Goal: Task Accomplishment & Management: Manage account settings

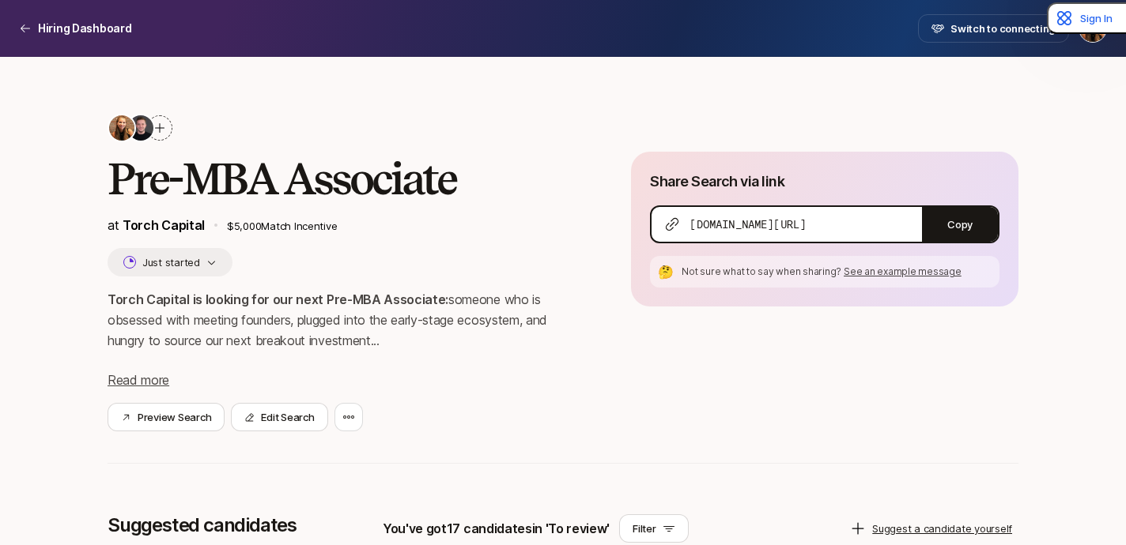
scroll to position [5506, 0]
click at [48, 30] on p "Hiring Dashboard" at bounding box center [85, 28] width 94 height 19
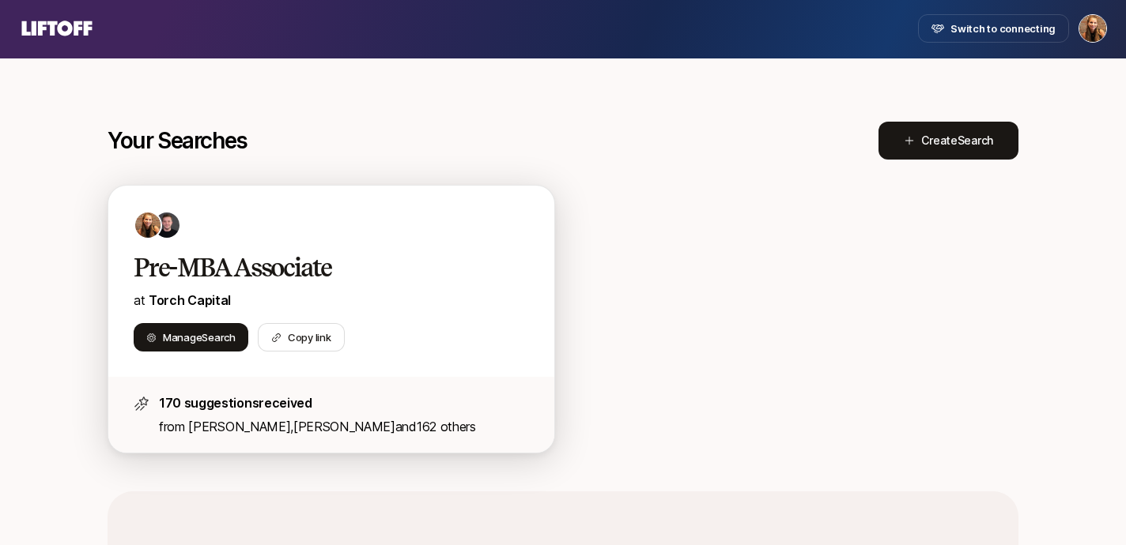
scroll to position [199, 0]
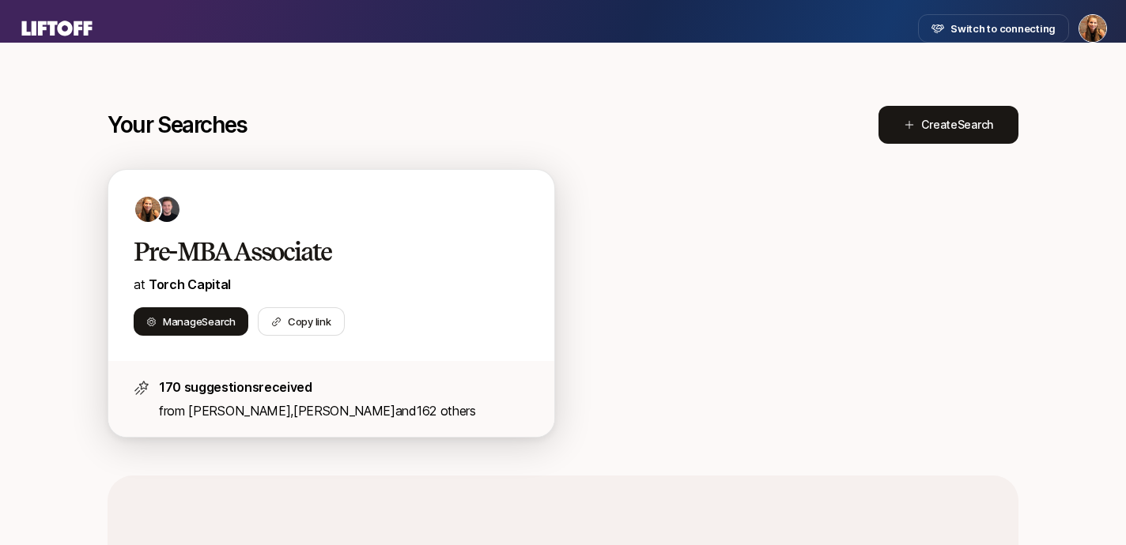
click at [364, 276] on p "at Torch Capital" at bounding box center [331, 284] width 395 height 21
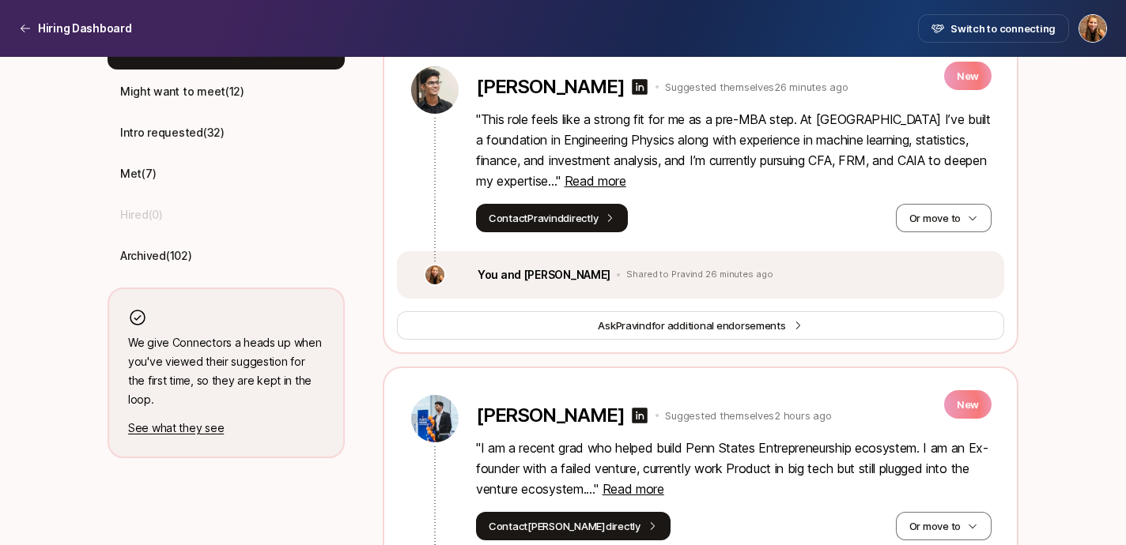
scroll to position [514, 0]
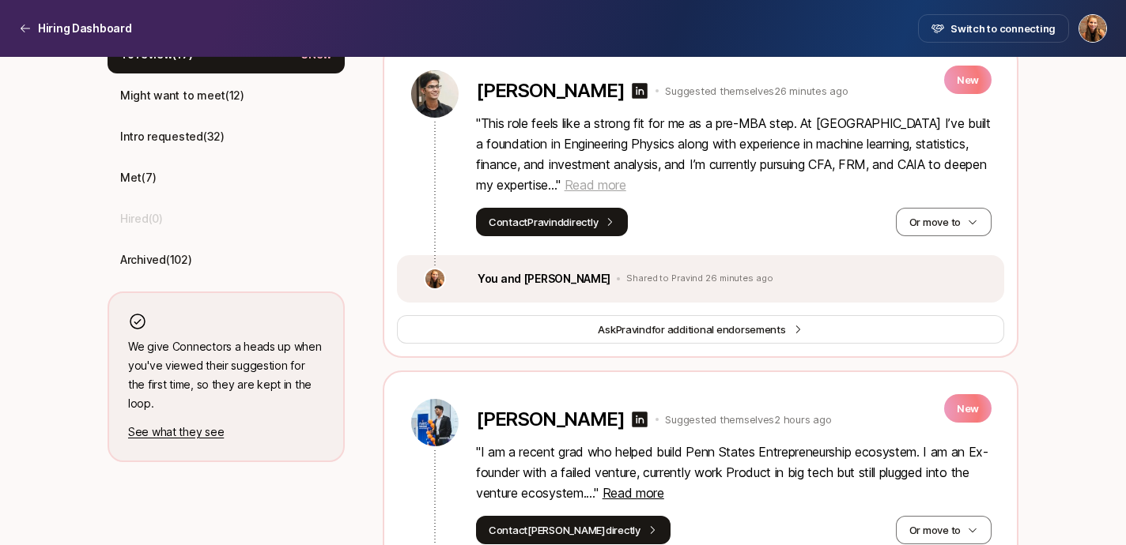
click at [626, 188] on span "Read more" at bounding box center [595, 185] width 62 height 16
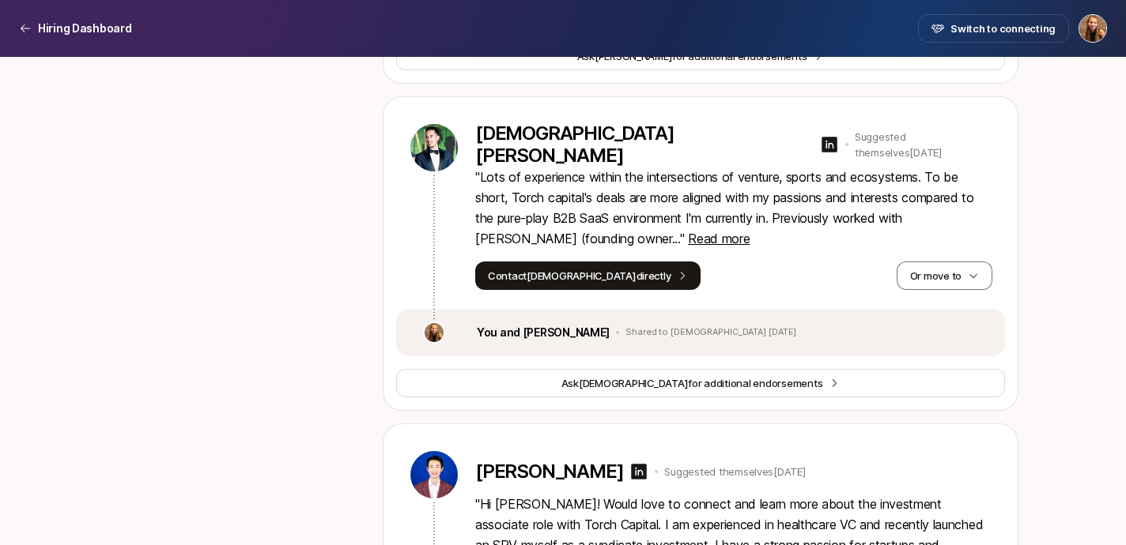
scroll to position [5568, 0]
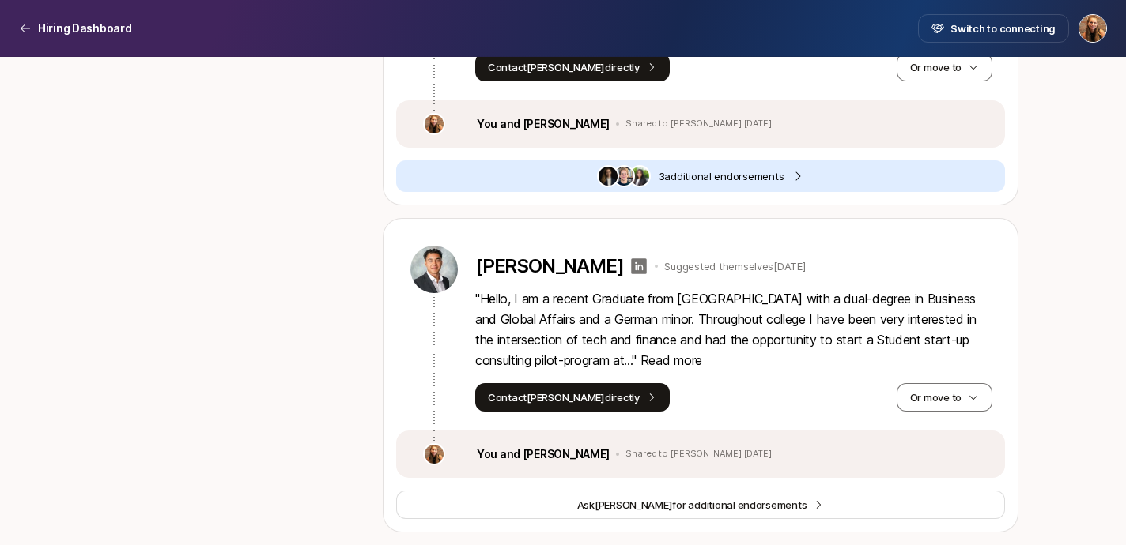
click at [632, 266] on icon at bounding box center [640, 266] width 16 height 16
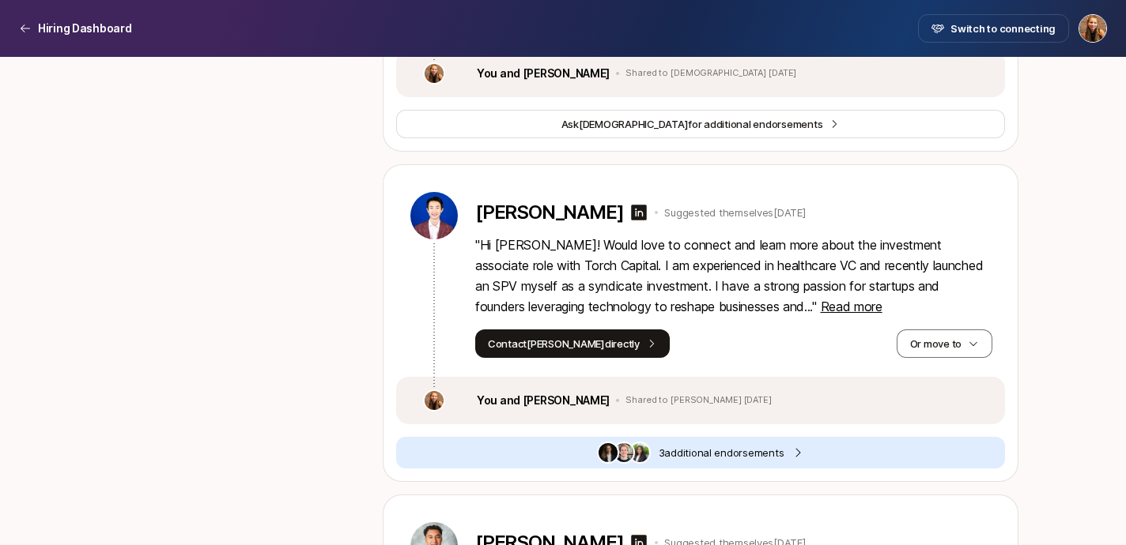
scroll to position [5290, 0]
click at [690, 450] on span "3 additional endorsement s" at bounding box center [721, 454] width 126 height 16
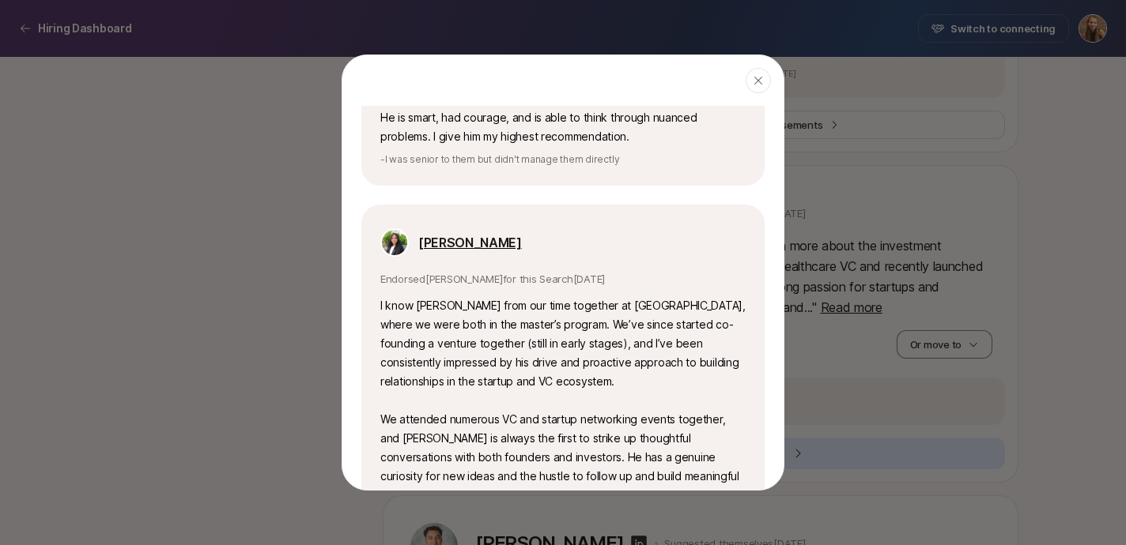
scroll to position [594, 0]
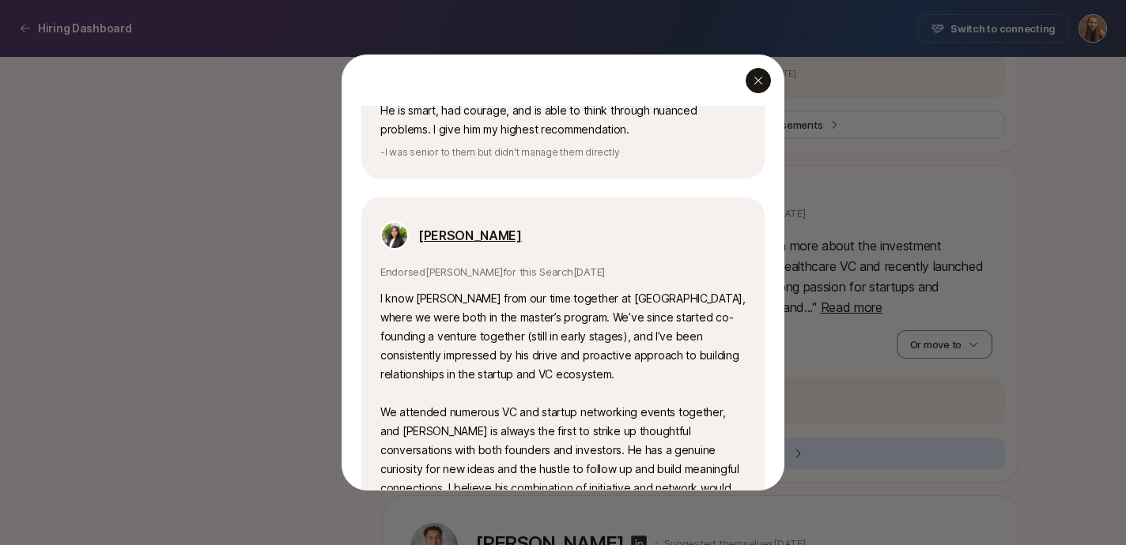
click at [760, 86] on icon "button" at bounding box center [758, 80] width 13 height 13
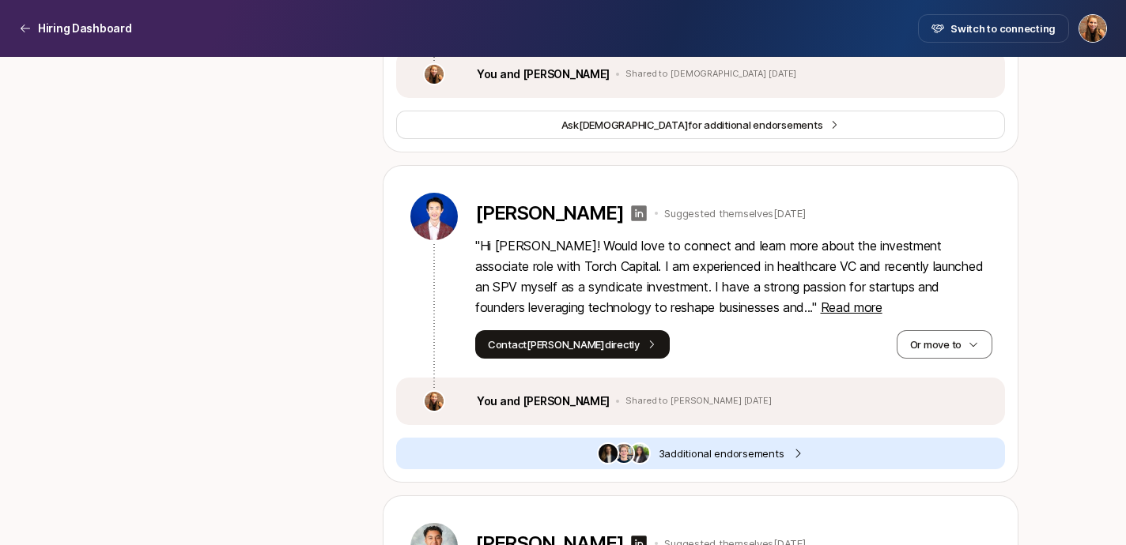
click at [632, 209] on icon at bounding box center [640, 214] width 16 height 16
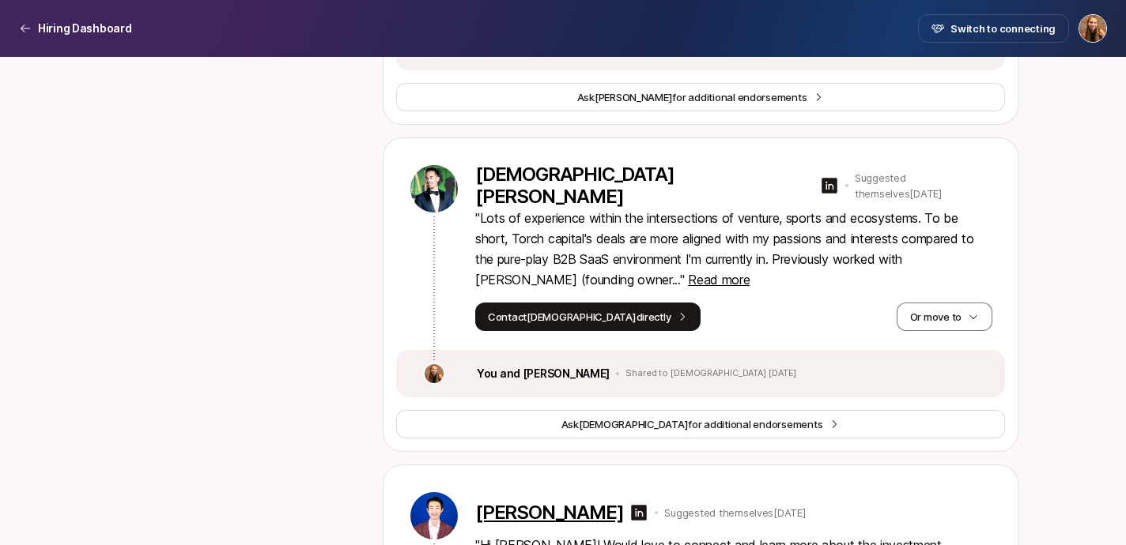
scroll to position [4990, 0]
click at [688, 281] on span "Read more" at bounding box center [719, 281] width 62 height 16
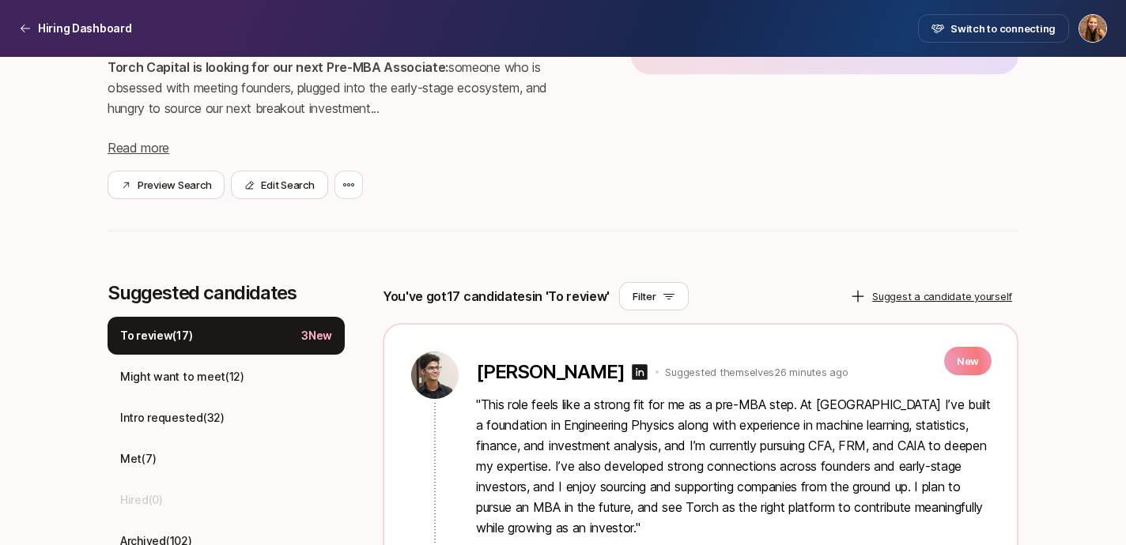
scroll to position [354, 0]
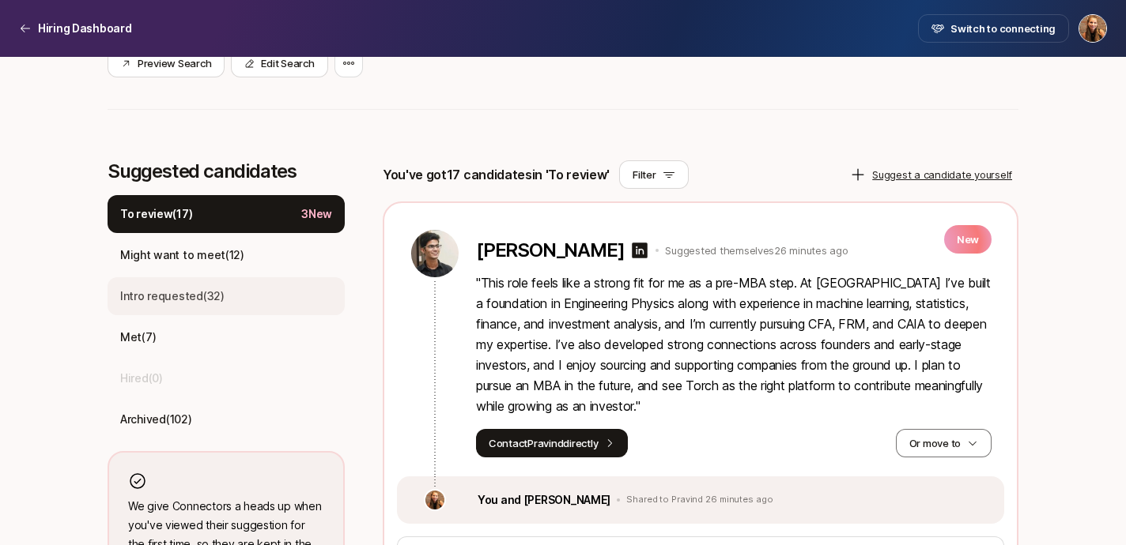
click at [209, 287] on p "Intro requested ( 32 )" at bounding box center [172, 296] width 104 height 19
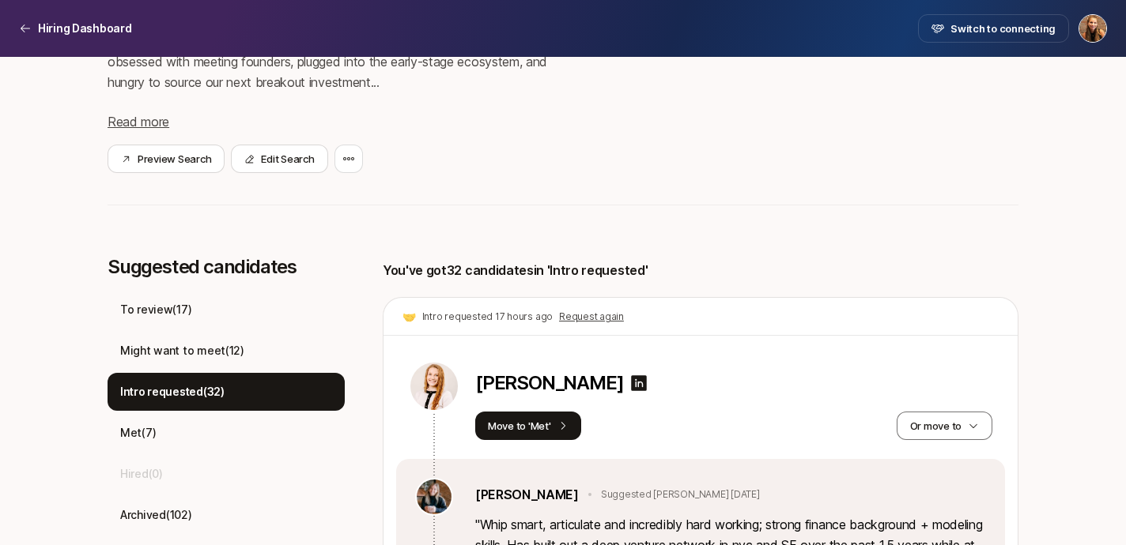
scroll to position [258, 0]
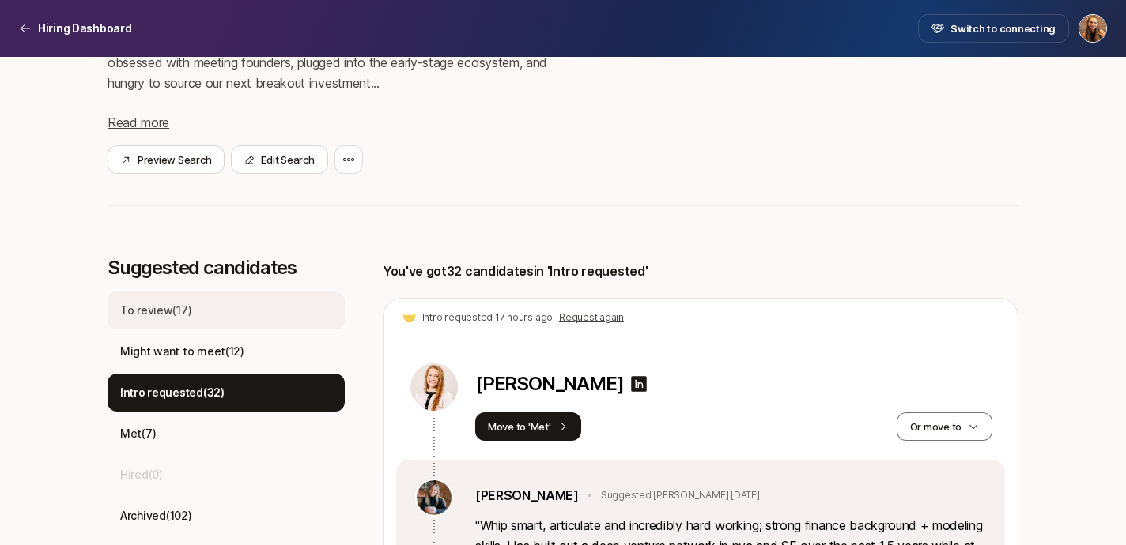
click at [176, 313] on p "To review ( 17 )" at bounding box center [155, 310] width 71 height 19
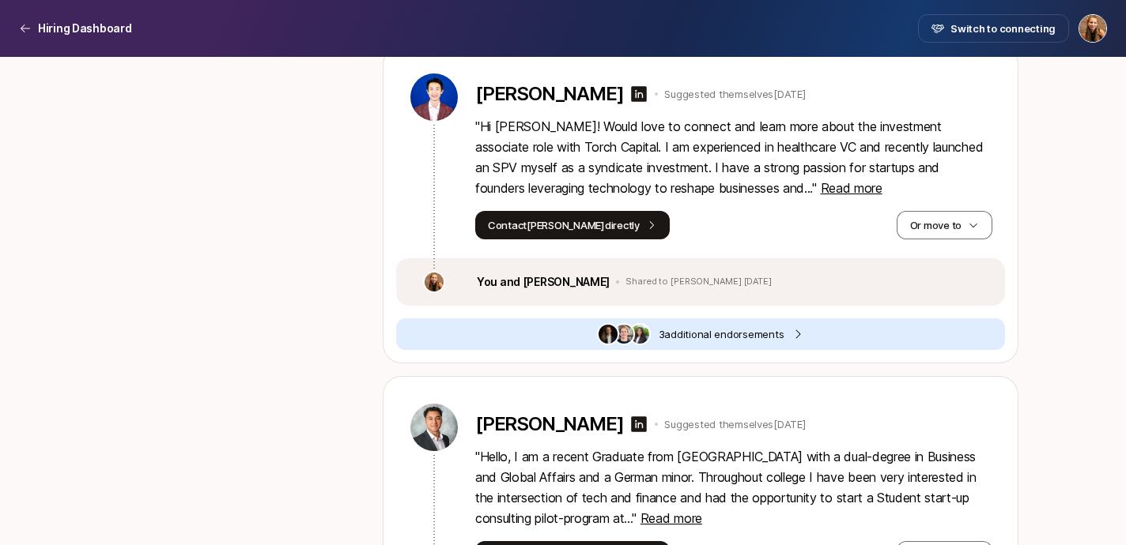
scroll to position [5324, 0]
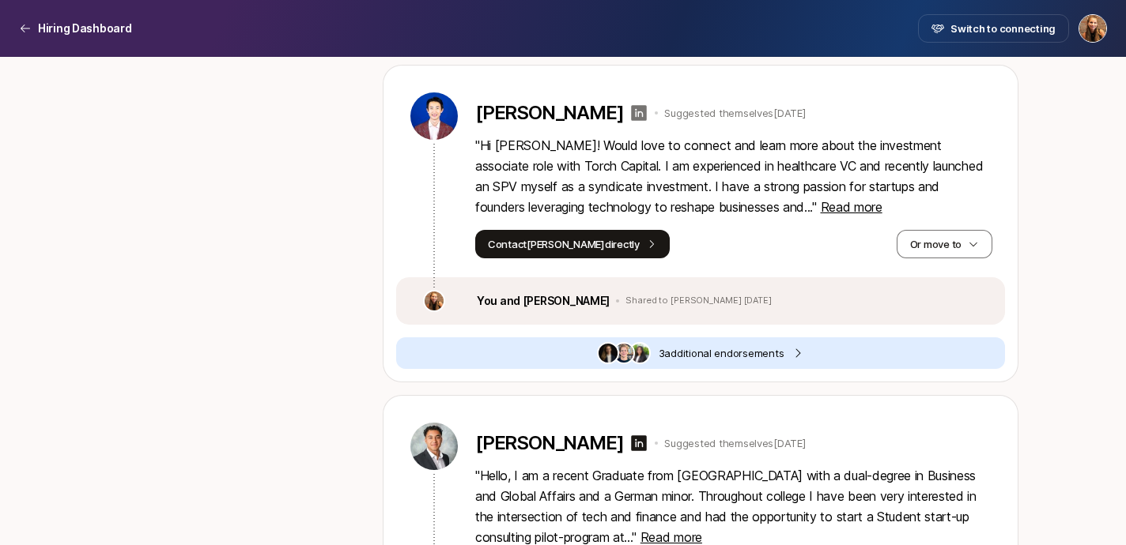
click at [629, 112] on icon at bounding box center [638, 113] width 19 height 19
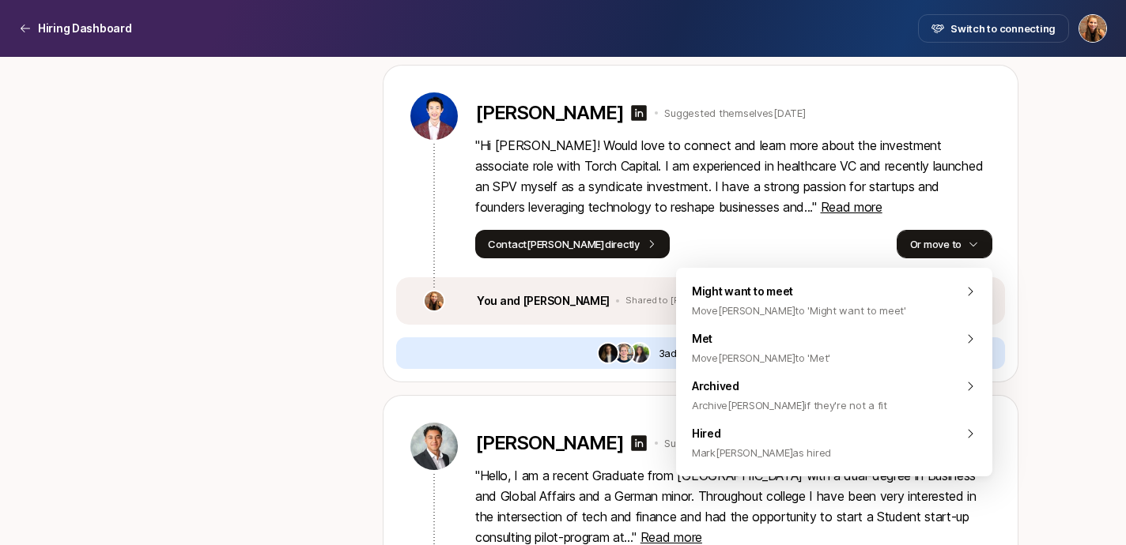
click at [925, 238] on button "Or move to" at bounding box center [944, 244] width 96 height 28
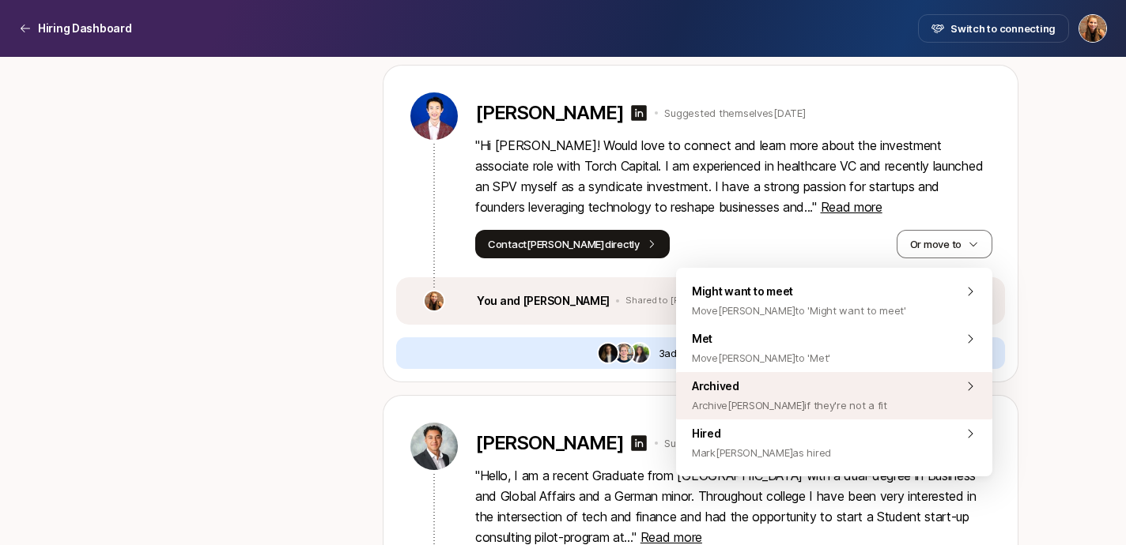
click at [726, 398] on span "Archive John if they're not a fit" at bounding box center [789, 405] width 195 height 19
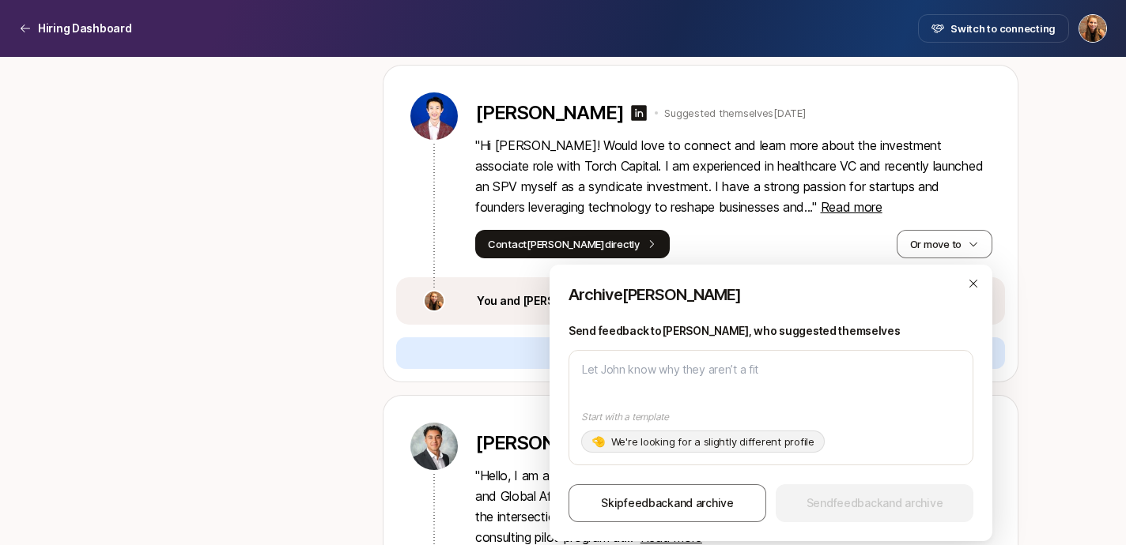
click at [646, 440] on p "We're looking for a slightly different profile" at bounding box center [712, 442] width 203 height 16
type textarea "Hi John, Thanks for your interest in the Pre-MBA Associate!! Your background lo…"
type textarea "x"
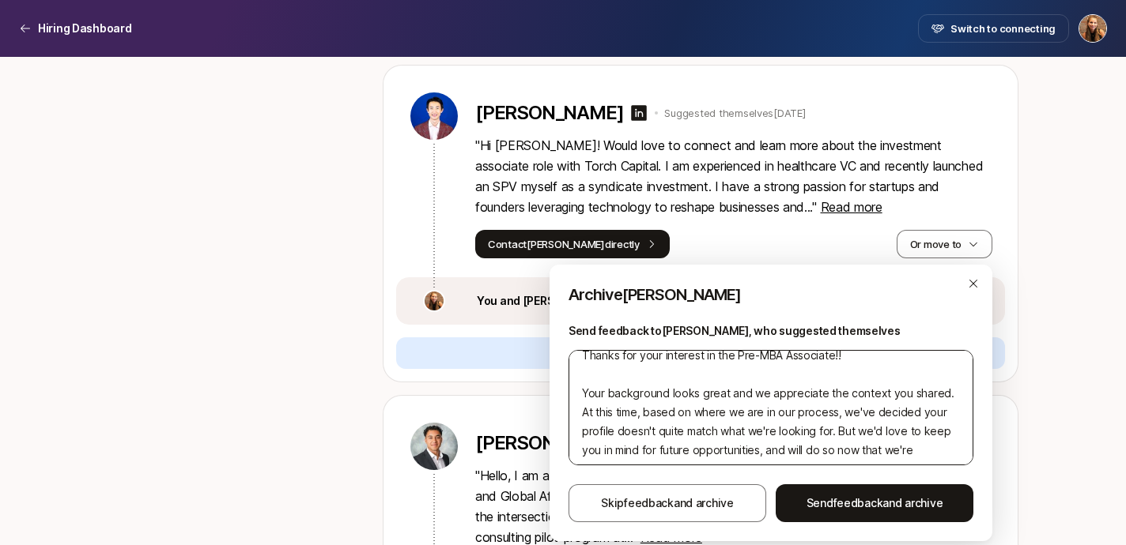
scroll to position [55, 0]
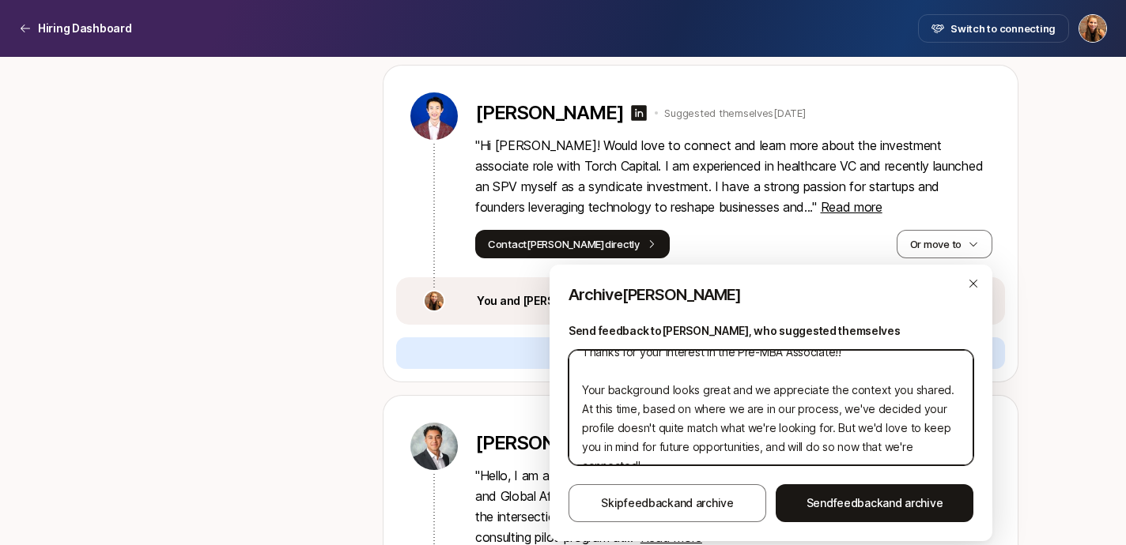
drag, startPoint x: 632, startPoint y: 409, endPoint x: 792, endPoint y: 430, distance: 161.1
click at [792, 430] on textarea "Hi John, Thanks for your interest in the Pre-MBA Associate!! Your background lo…" at bounding box center [770, 407] width 405 height 115
type textarea "Hi John, Thanks for your interest in the Pre-MBA Associate!! Your background lo…"
type textarea "x"
type textarea "Hi John, Thanks for your interest in the Pre-MBA Associate!! Your background lo…"
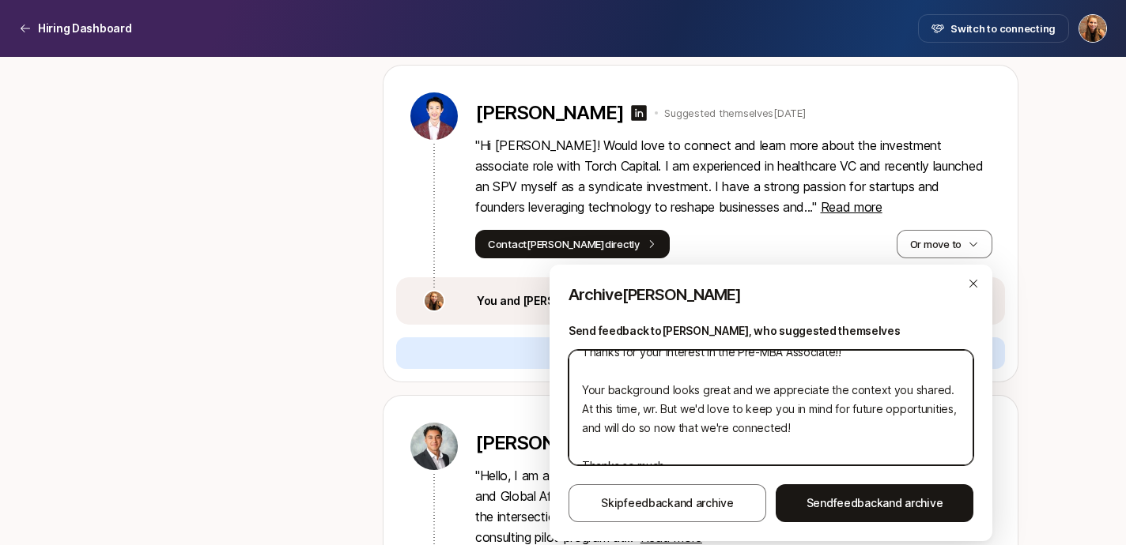
type textarea "x"
type textarea "Hi John, Thanks for your interest in the Pre-MBA Associate!! Your background lo…"
type textarea "x"
type textarea "Hi John, Thanks for your interest in the Pre-MBA Associate!! Your background lo…"
type textarea "x"
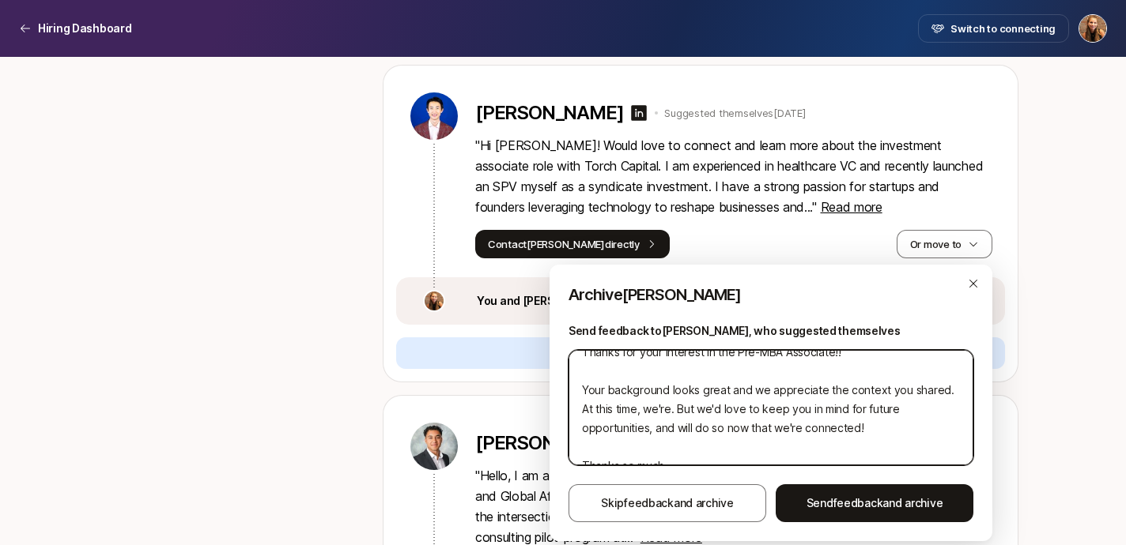
type textarea "Hi John, Thanks for your interest in the Pre-MBA Associate!! Your background lo…"
type textarea "x"
type textarea "Hi John, Thanks for your interest in the Pre-MBA Associate!! Your background lo…"
type textarea "x"
type textarea "Hi John, Thanks for your interest in the Pre-MBA Associate!! Your background lo…"
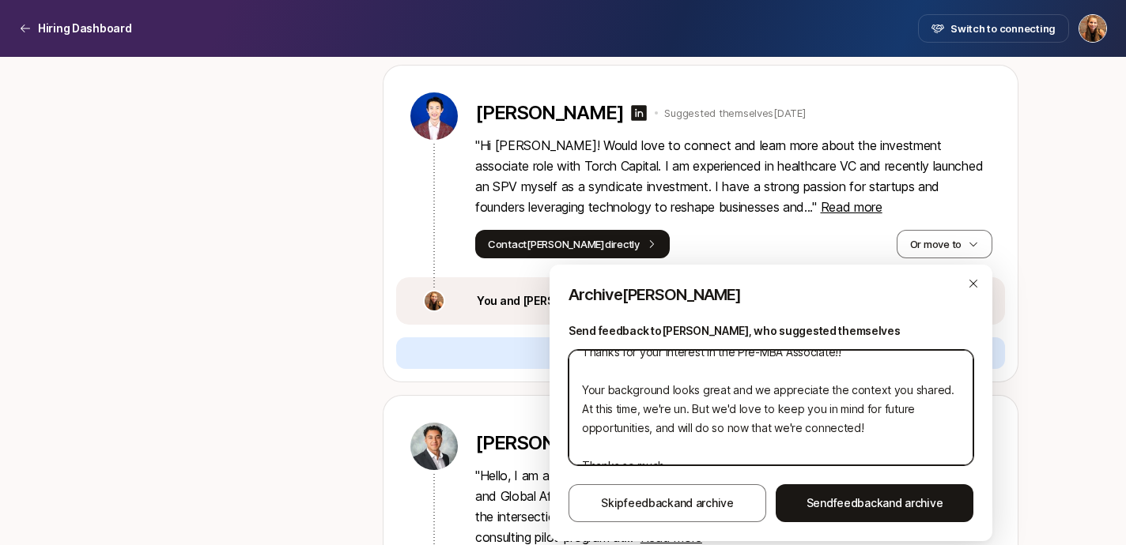
type textarea "x"
type textarea "Hi John, Thanks for your interest in the Pre-MBA Associate!! Your background lo…"
type textarea "x"
type textarea "Hi John, Thanks for your interest in the Pre-MBA Associate!! Your background lo…"
type textarea "x"
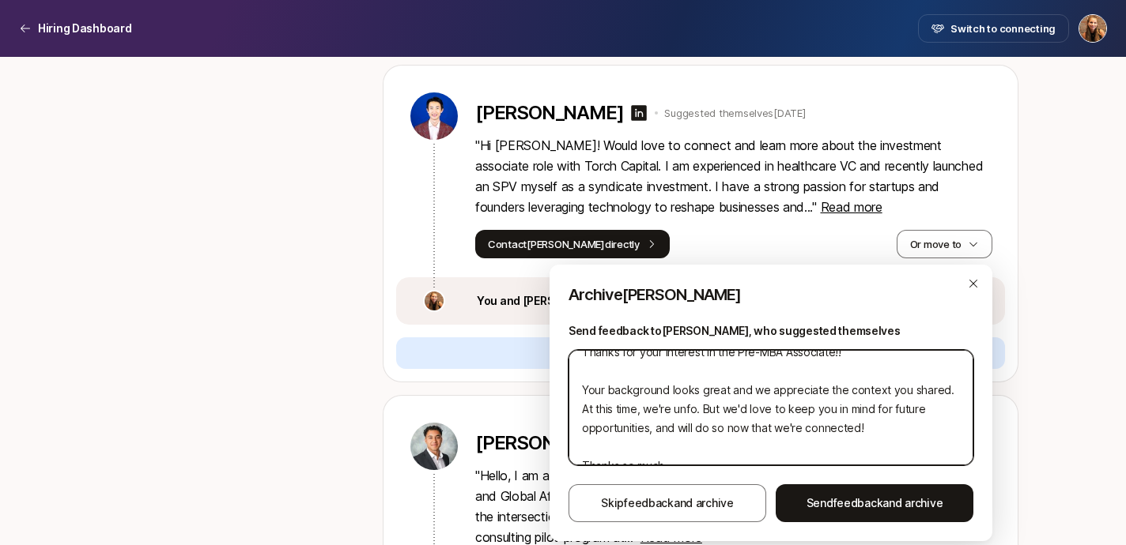
type textarea "Hi John, Thanks for your interest in the Pre-MBA Associate!! Your background lo…"
type textarea "x"
type textarea "Hi John, Thanks for your interest in the Pre-MBA Associate!! Your background lo…"
type textarea "x"
type textarea "Hi John, Thanks for your interest in the Pre-MBA Associate!! Your background lo…"
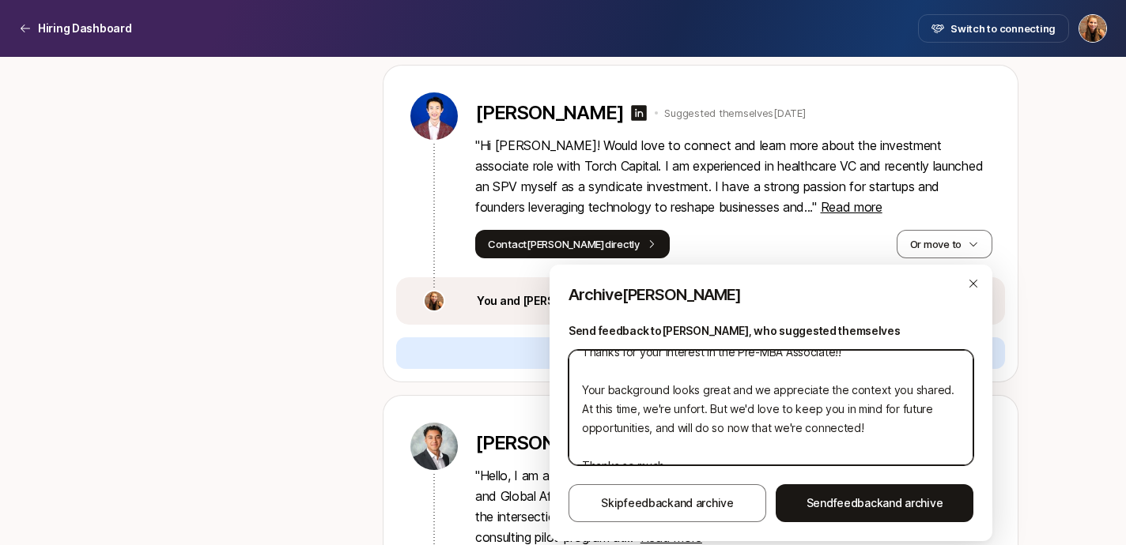
type textarea "x"
type textarea "Hi John, Thanks for your interest in the Pre-MBA Associate!! Your background lo…"
type textarea "x"
type textarea "Hi John, Thanks for your interest in the Pre-MBA Associate!! Your background lo…"
type textarea "x"
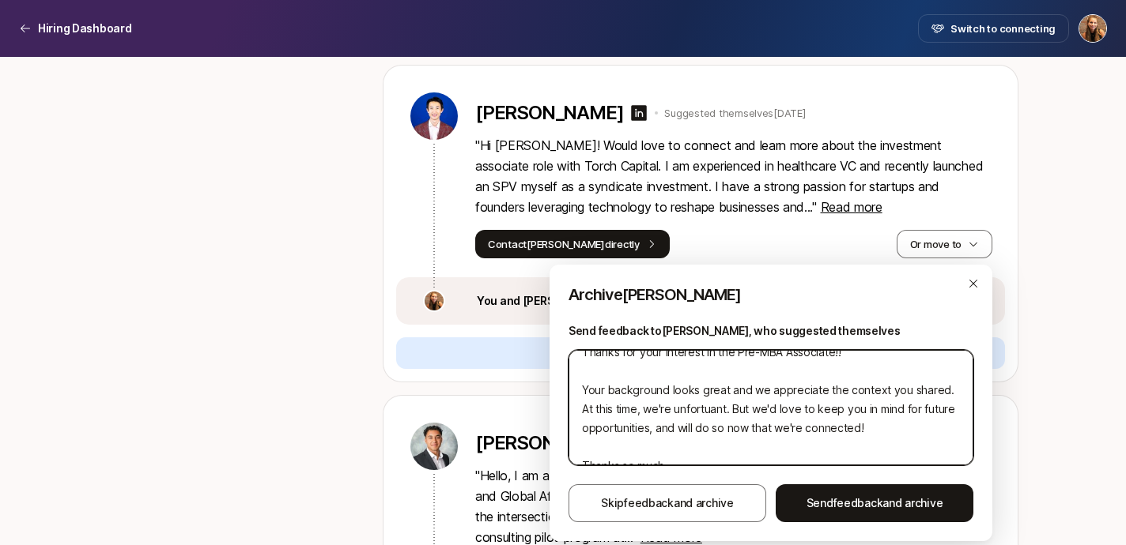
type textarea "Hi John, Thanks for your interest in the Pre-MBA Associate!! Your background lo…"
type textarea "x"
type textarea "Hi John, Thanks for your interest in the Pre-MBA Associate!! Your background lo…"
type textarea "x"
type textarea "Hi John, Thanks for your interest in the Pre-MBA Associate!! Your background lo…"
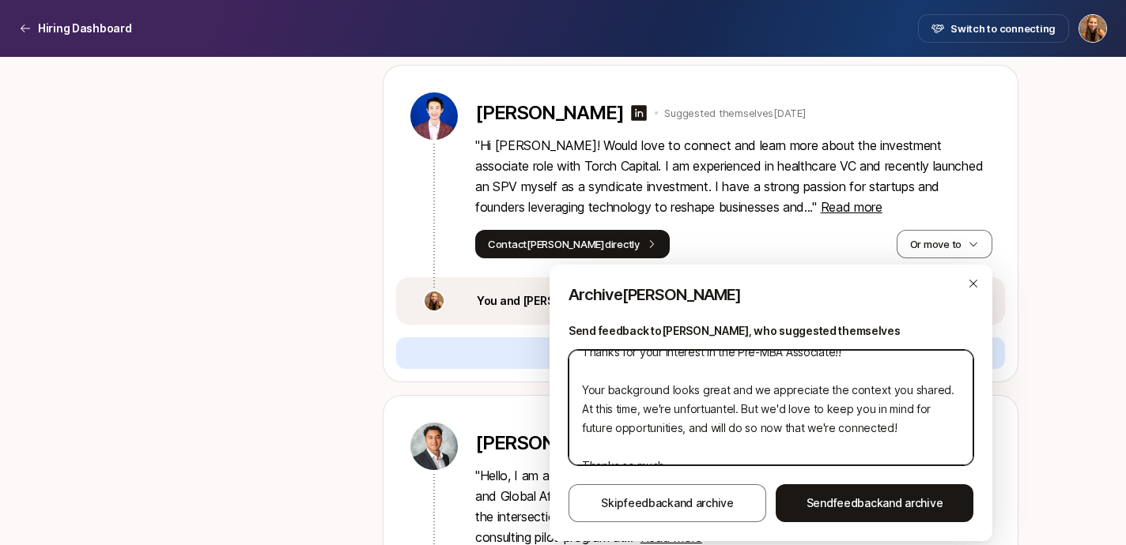
type textarea "x"
type textarea "Hi John, Thanks for your interest in the Pre-MBA Associate!! Your background lo…"
type textarea "x"
type textarea "Hi John, Thanks for your interest in the Pre-MBA Associate!! Your background lo…"
type textarea "x"
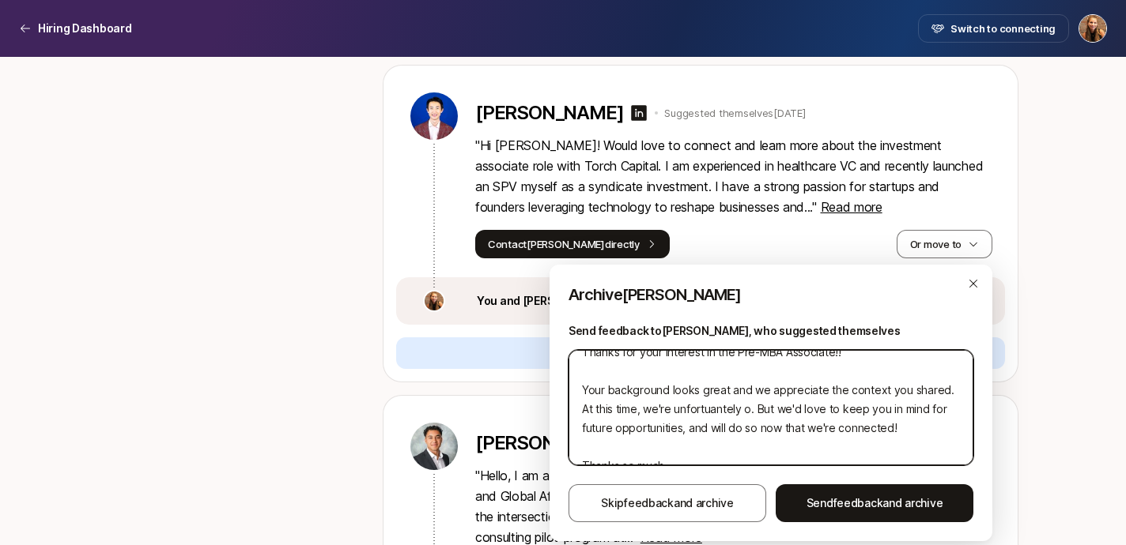
type textarea "Hi John, Thanks for your interest in the Pre-MBA Associate!! Your background lo…"
type textarea "x"
type textarea "Hi John, Thanks for your interest in the Pre-MBA Associate!! Your background lo…"
type textarea "x"
type textarea "Hi John, Thanks for your interest in the Pre-MBA Associate!! Your background lo…"
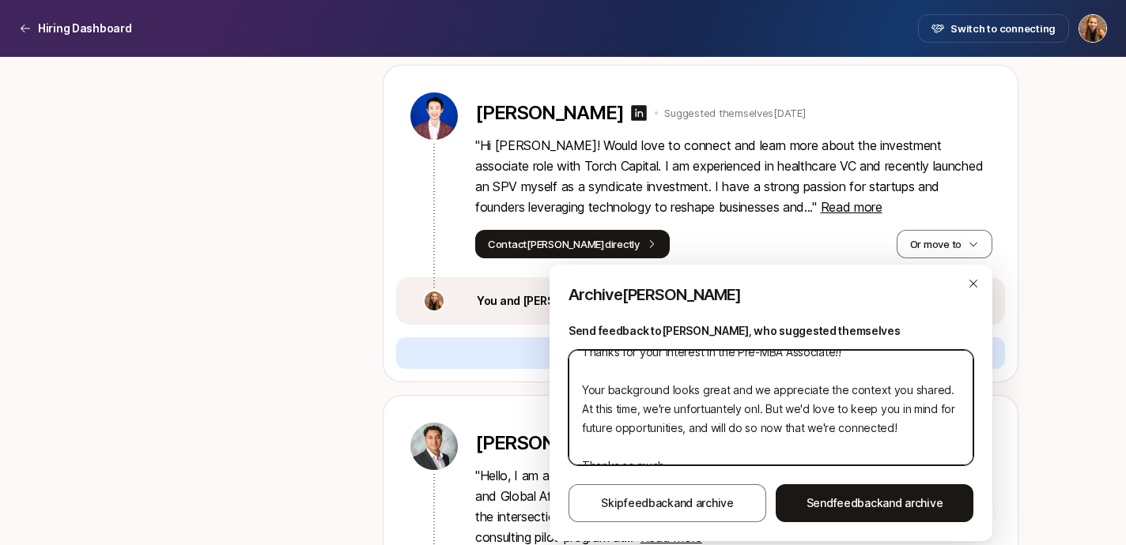
type textarea "x"
type textarea "Hi John, Thanks for your interest in the Pre-MBA Associate!! Your background lo…"
type textarea "x"
type textarea "Hi John, Thanks for your interest in the Pre-MBA Associate!! Your background lo…"
type textarea "x"
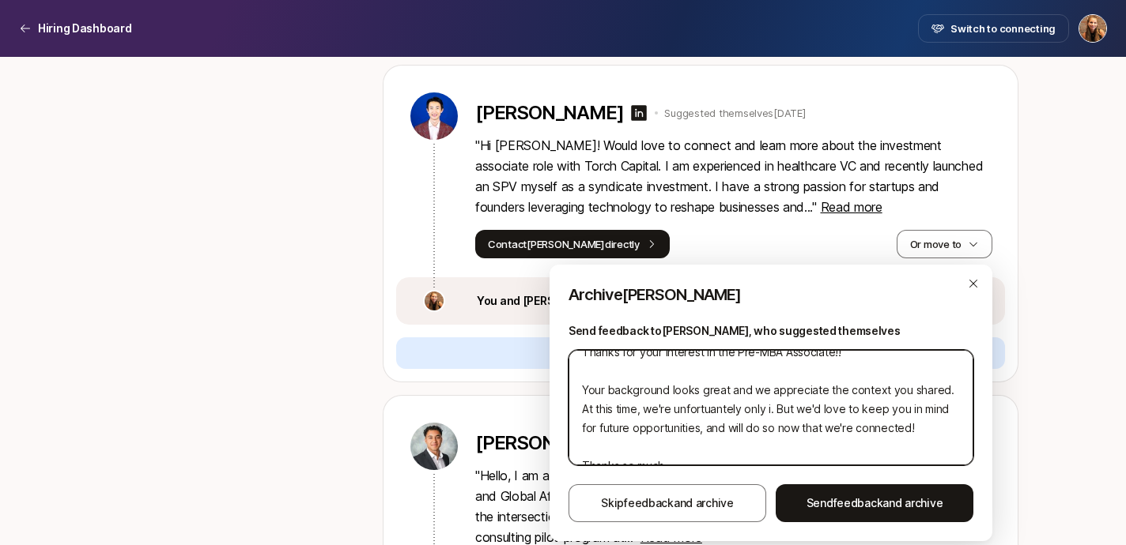
type textarea "Hi John, Thanks for your interest in the Pre-MBA Associate!! Your background lo…"
type textarea "x"
type textarea "Hi John, Thanks for your interest in the Pre-MBA Associate!! Your background lo…"
type textarea "x"
type textarea "Hi John, Thanks for your interest in the Pre-MBA Associate!! Your background lo…"
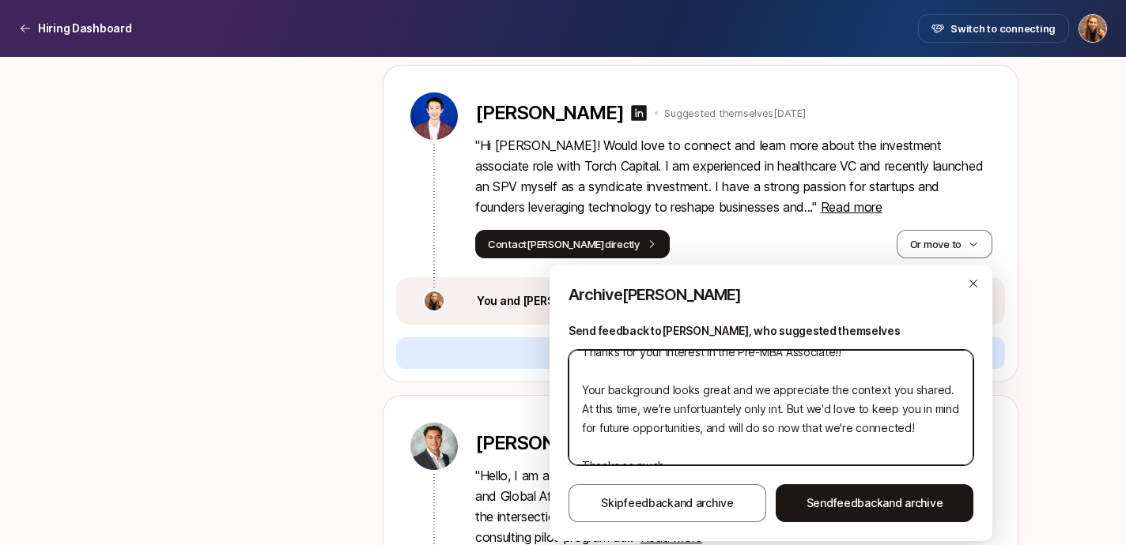
type textarea "x"
type textarea "Hi John, Thanks for your interest in the Pre-MBA Associate!! Your background lo…"
type textarea "x"
type textarea "Hi John, Thanks for your interest in the Pre-MBA Associate!! Your background lo…"
type textarea "x"
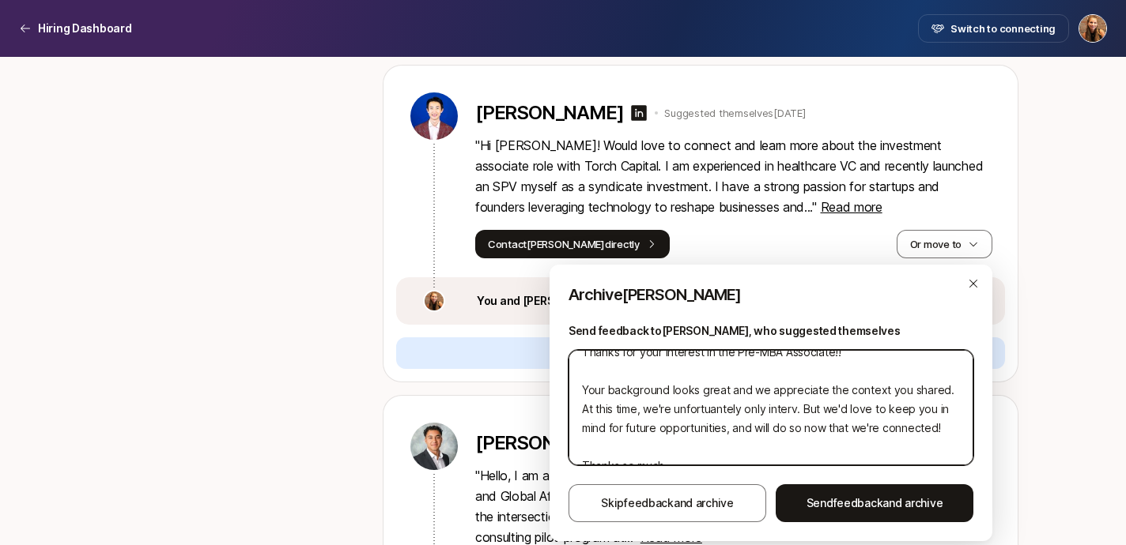
type textarea "Hi John, Thanks for your interest in the Pre-MBA Associate!! Your background lo…"
type textarea "x"
type textarea "Hi John, Thanks for your interest in the Pre-MBA Associate!! Your background lo…"
type textarea "x"
type textarea "Hi John, Thanks for your interest in the Pre-MBA Associate!! Your background lo…"
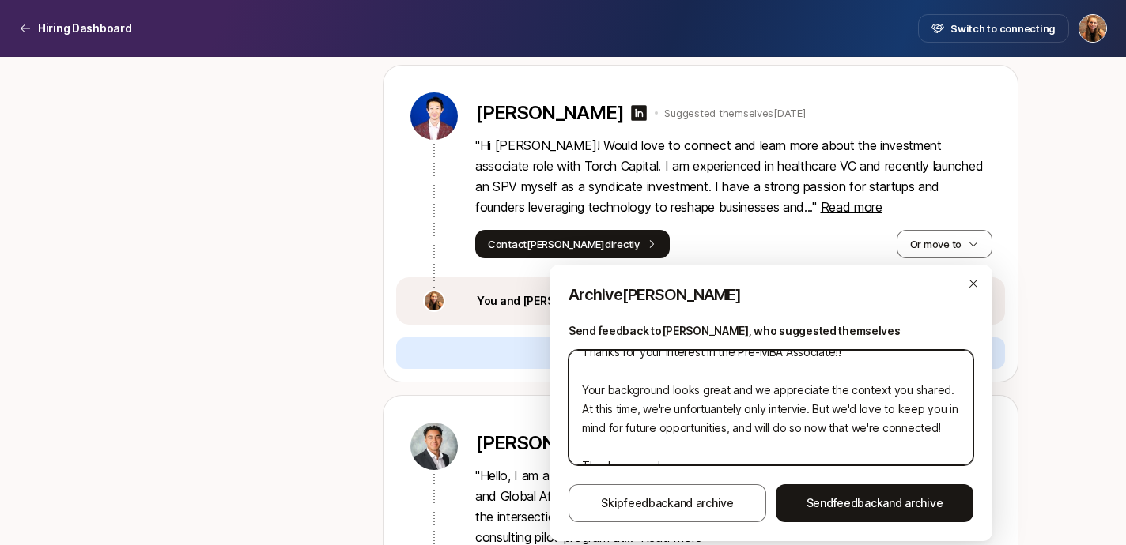
type textarea "x"
type textarea "Hi John, Thanks for your interest in the Pre-MBA Associate!! Your background lo…"
type textarea "x"
type textarea "Hi John, Thanks for your interest in the Pre-MBA Associate!! Your background lo…"
type textarea "x"
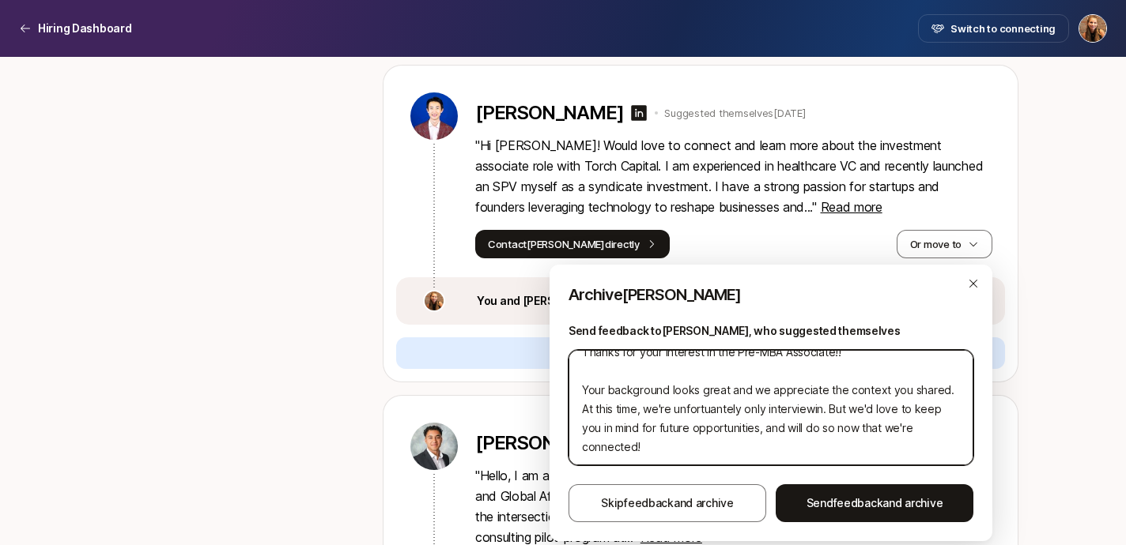
type textarea "Hi John, Thanks for your interest in the Pre-MBA Associate!! Your background lo…"
type textarea "x"
type textarea "Hi John, Thanks for your interest in the Pre-MBA Associate!! Your background lo…"
type textarea "x"
type textarea "Hi John, Thanks for your interest in the Pre-MBA Associate!! Your background lo…"
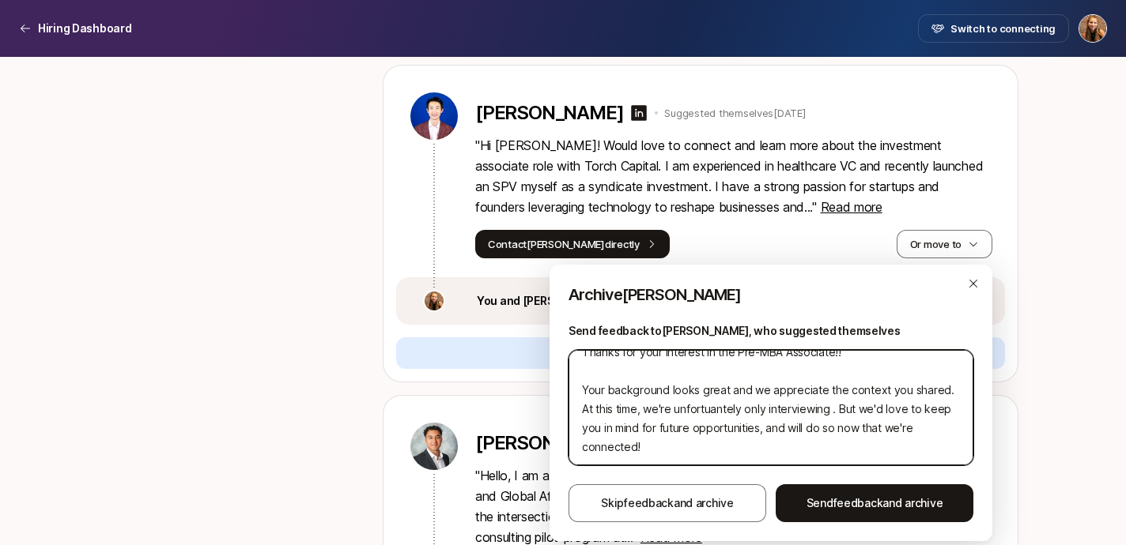
type textarea "x"
type textarea "Hi John, Thanks for your interest in the Pre-MBA Associate!! Your background lo…"
type textarea "x"
type textarea "Hi John, Thanks for your interest in the Pre-MBA Associate!! Your background lo…"
type textarea "x"
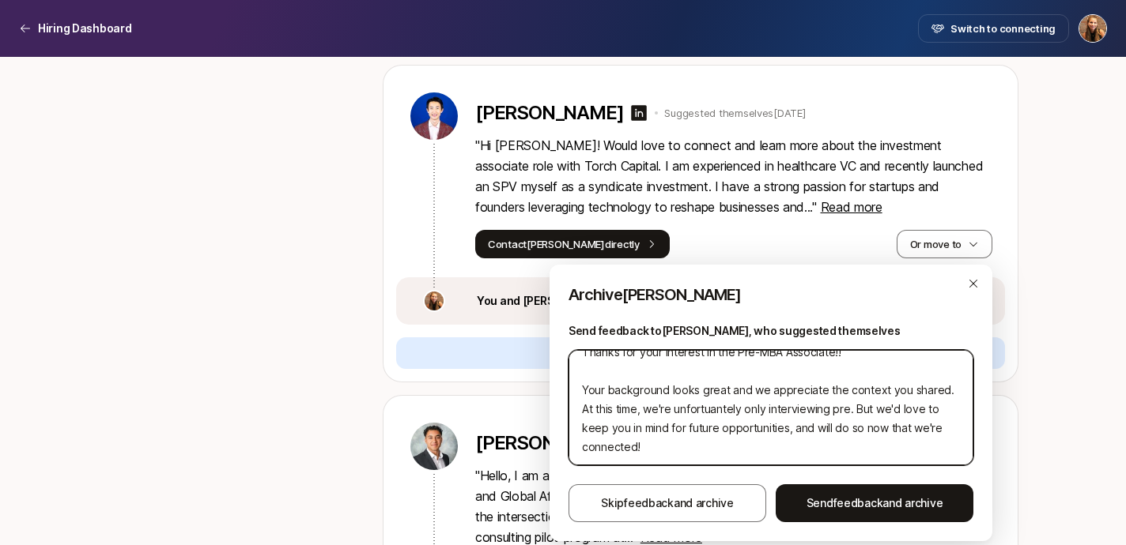
type textarea "Hi John, Thanks for your interest in the Pre-MBA Associate!! Your background lo…"
type textarea "x"
type textarea "Hi John, Thanks for your interest in the Pre-MBA Associate!! Your background lo…"
type textarea "x"
type textarea "Hi John, Thanks for your interest in the Pre-MBA Associate!! Your background lo…"
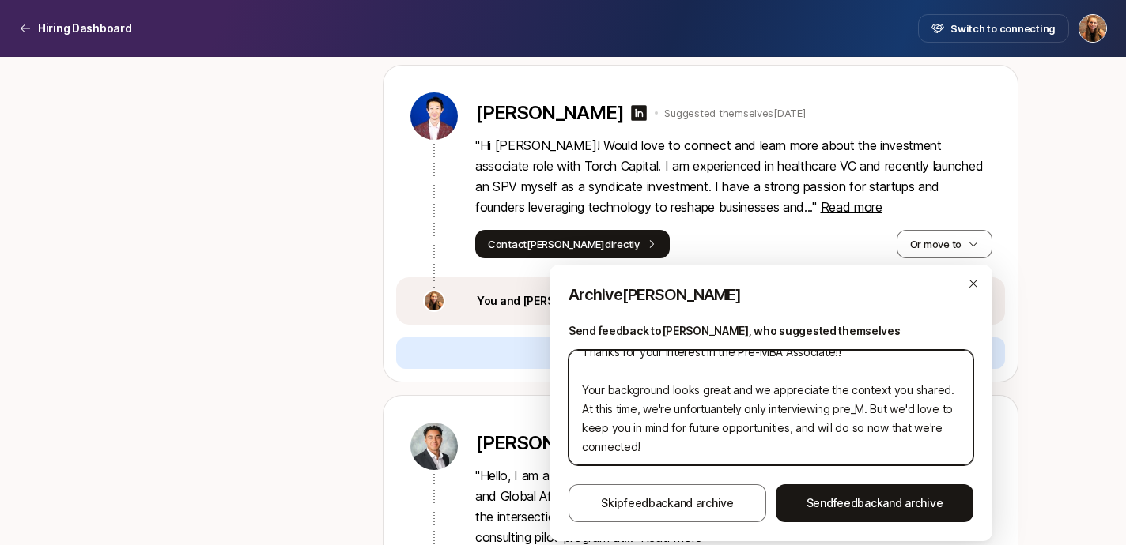
type textarea "x"
type textarea "Hi John, Thanks for your interest in the Pre-MBA Associate!! Your background lo…"
type textarea "x"
type textarea "Hi John, Thanks for your interest in the Pre-MBA Associate!! Your background lo…"
type textarea "x"
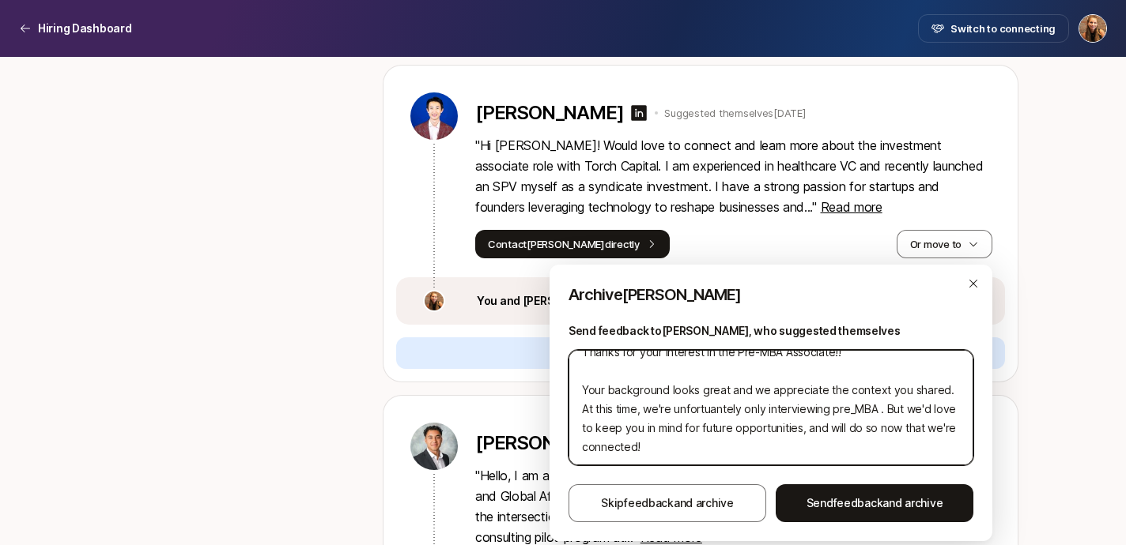
type textarea "Hi John, Thanks for your interest in the Pre-MBA Associate!! Your background lo…"
type textarea "x"
type textarea "Hi John, Thanks for your interest in the Pre-MBA Associate!! Your background lo…"
type textarea "x"
type textarea "Hi John, Thanks for your interest in the Pre-MBA Associate!! Your background lo…"
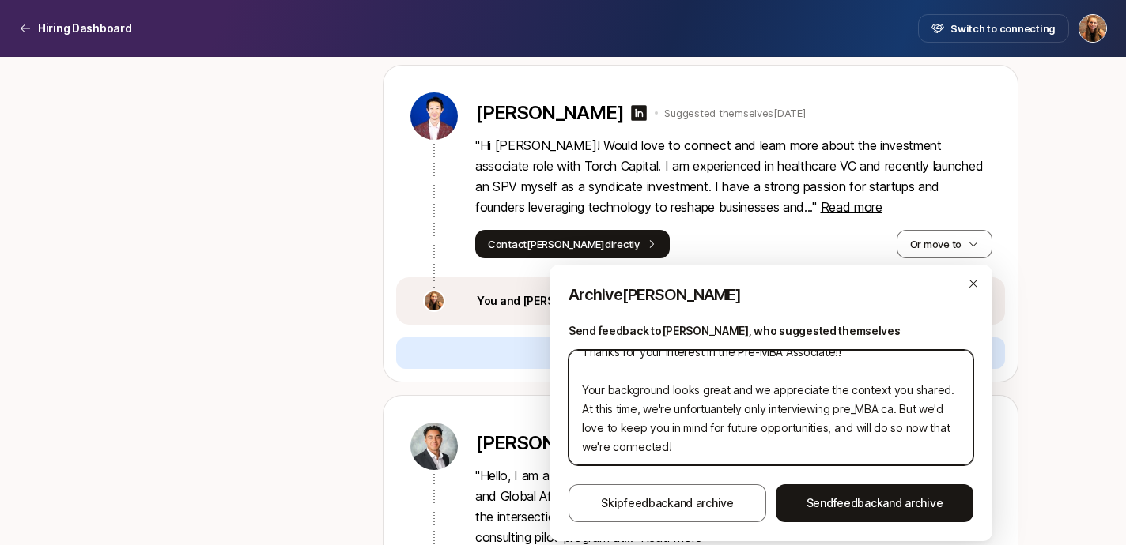
type textarea "x"
type textarea "Hi John, Thanks for your interest in the Pre-MBA Associate!! Your background lo…"
type textarea "x"
type textarea "Hi John, Thanks for your interest in the Pre-MBA Associate!! Your background lo…"
type textarea "x"
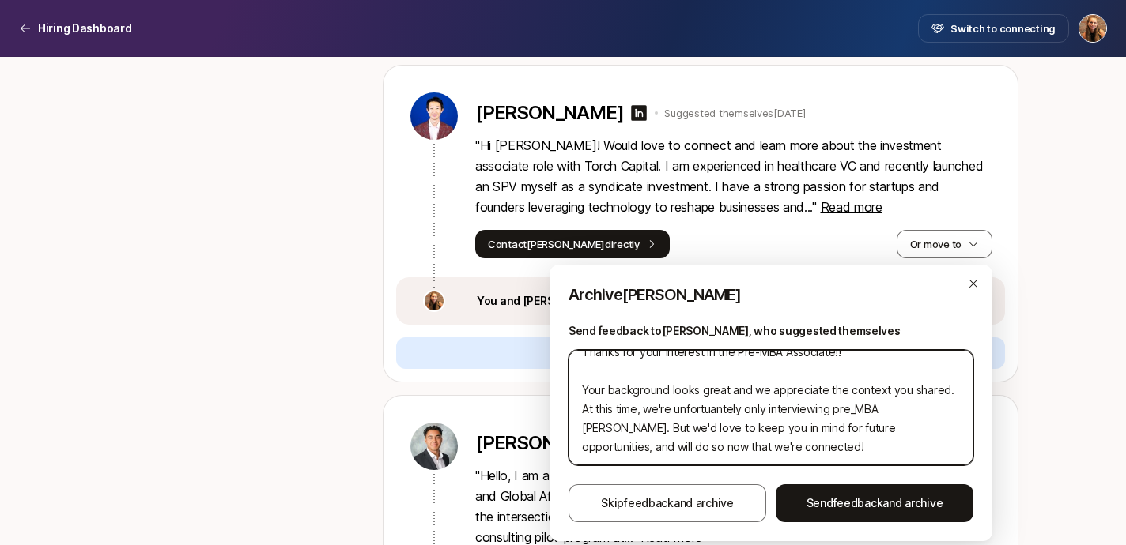
type textarea "Hi John, Thanks for your interest in the Pre-MBA Associate!! Your background lo…"
type textarea "x"
type textarea "Hi John, Thanks for your interest in the Pre-MBA Associate!! Your background lo…"
type textarea "x"
type textarea "Hi John, Thanks for your interest in the Pre-MBA Associate!! Your background lo…"
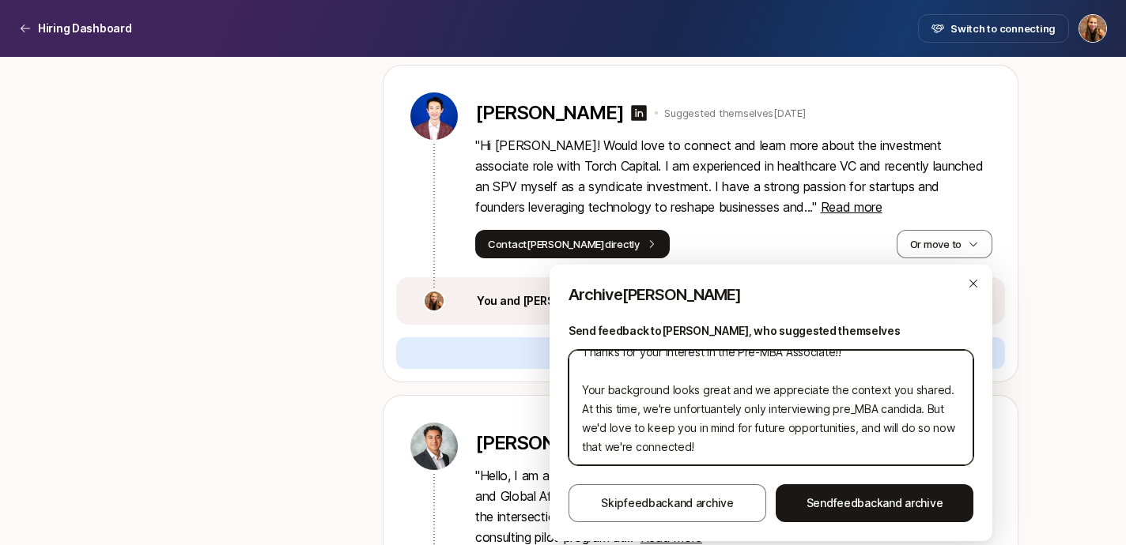
type textarea "x"
type textarea "Hi John, Thanks for your interest in the Pre-MBA Associate!! Your background lo…"
type textarea "x"
type textarea "Hi John, Thanks for your interest in the Pre-MBA Associate!! Your background lo…"
type textarea "x"
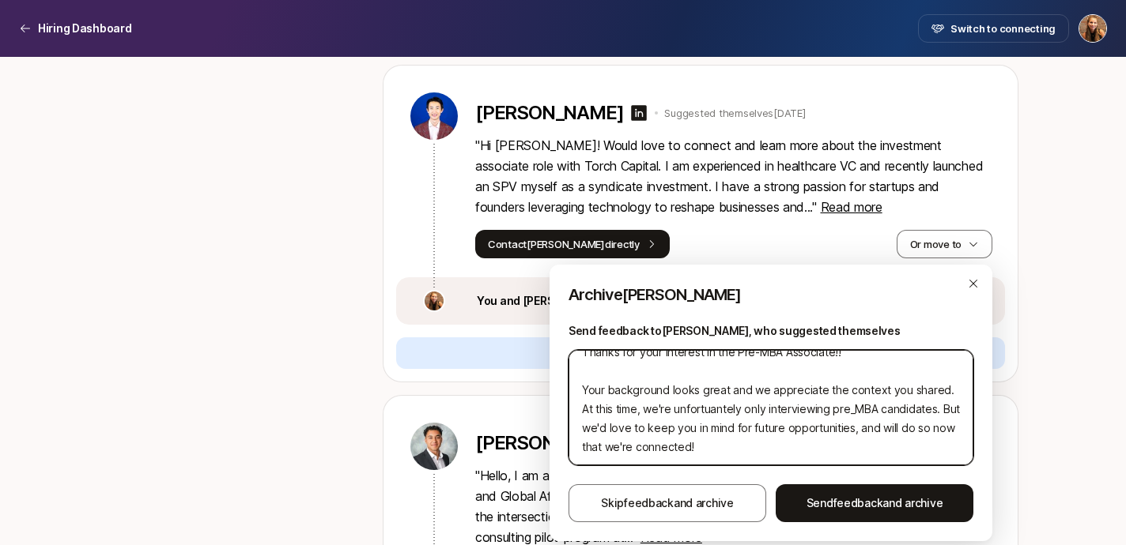
click at [708, 415] on textarea "Hi John, Thanks for your interest in the Pre-MBA Associate!! Your background lo…" at bounding box center [770, 407] width 405 height 115
type textarea "Hi John, Thanks for your interest in the Pre-MBA Associate!! Your background lo…"
type textarea "x"
type textarea "Hi John, Thanks for your interest in the Pre-MBA Associate!! Your background lo…"
type textarea "x"
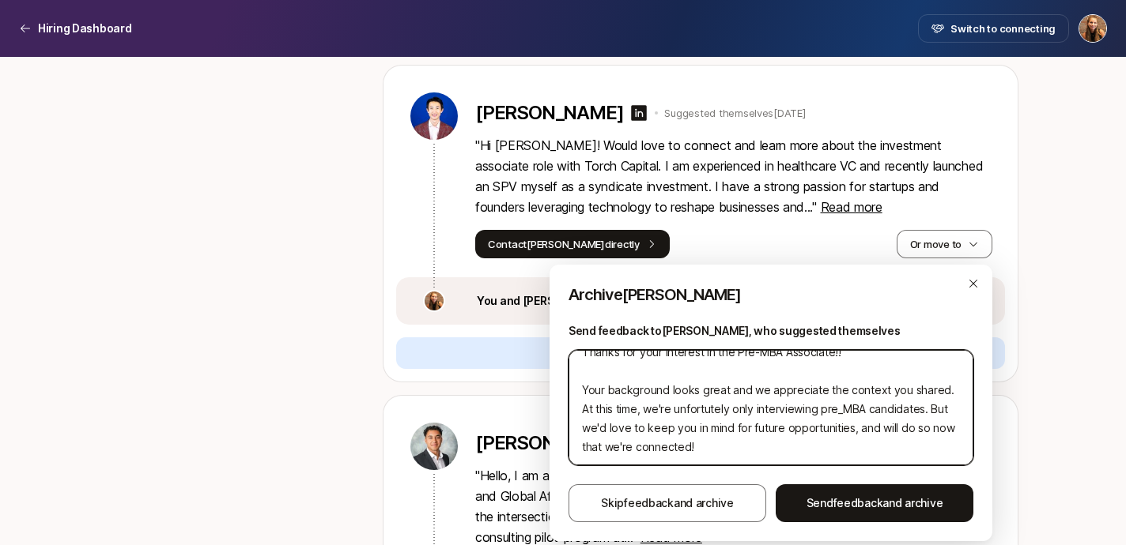
type textarea "Hi John, Thanks for your interest in the Pre-MBA Associate!! Your background lo…"
type textarea "x"
type textarea "Hi John, Thanks for your interest in the Pre-MBA Associate!! Your background lo…"
type textarea "x"
click at [840, 412] on textarea "Hi John, Thanks for your interest in the Pre-MBA Associate!! Your background lo…" at bounding box center [770, 407] width 405 height 115
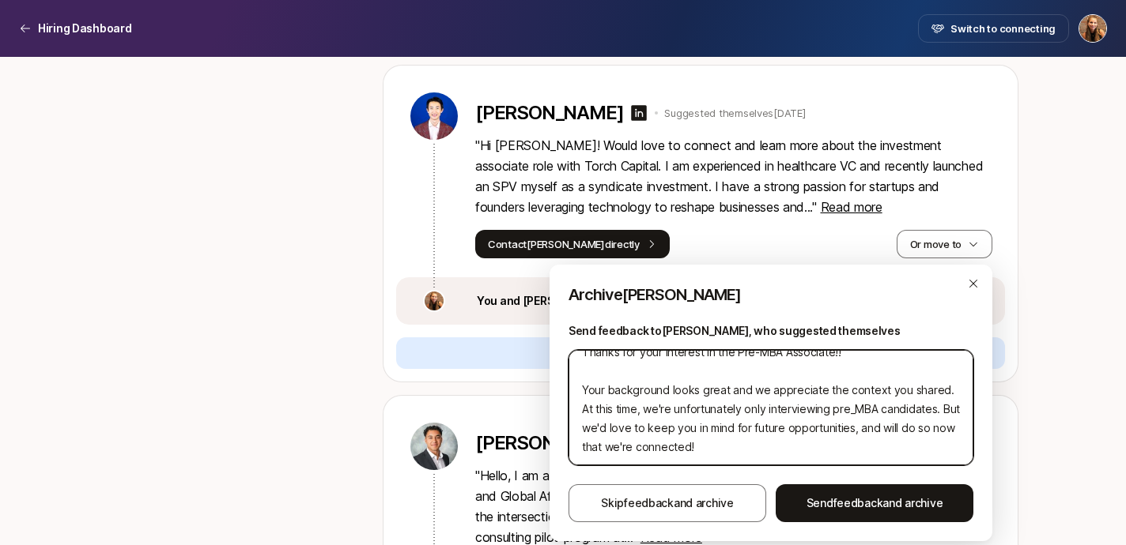
type textarea "Hi John, Thanks for your interest in the Pre-MBA Associate!! Your background lo…"
type textarea "x"
type textarea "Hi John, Thanks for your interest in the Pre-MBA Associate!! Your background lo…"
type textarea "x"
type textarea "Hi John, Thanks for your interest in the Pre-MBA Associate!! Your background lo…"
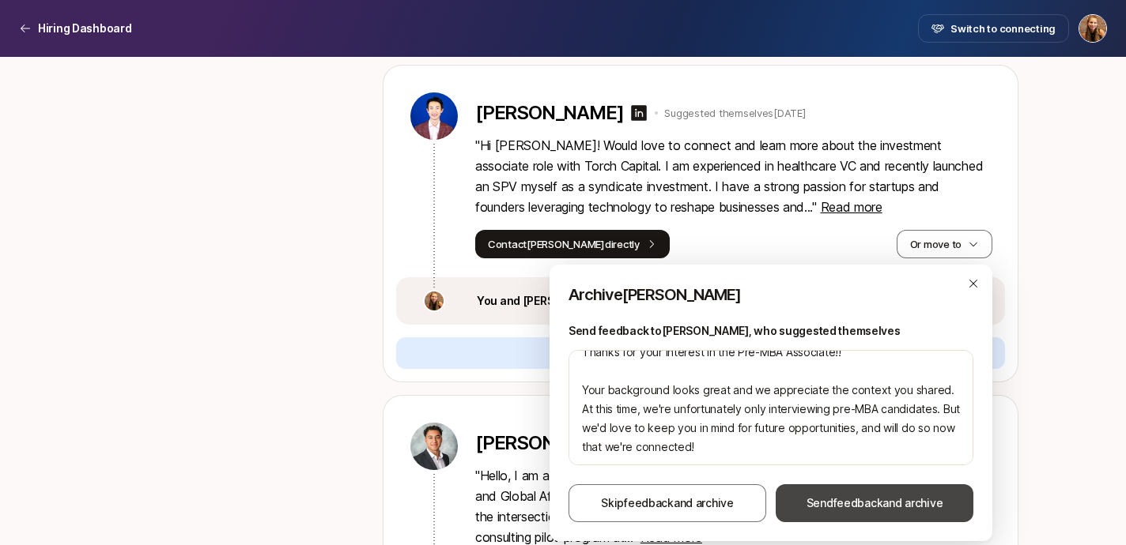
click at [851, 504] on span "feedback" at bounding box center [858, 502] width 50 height 13
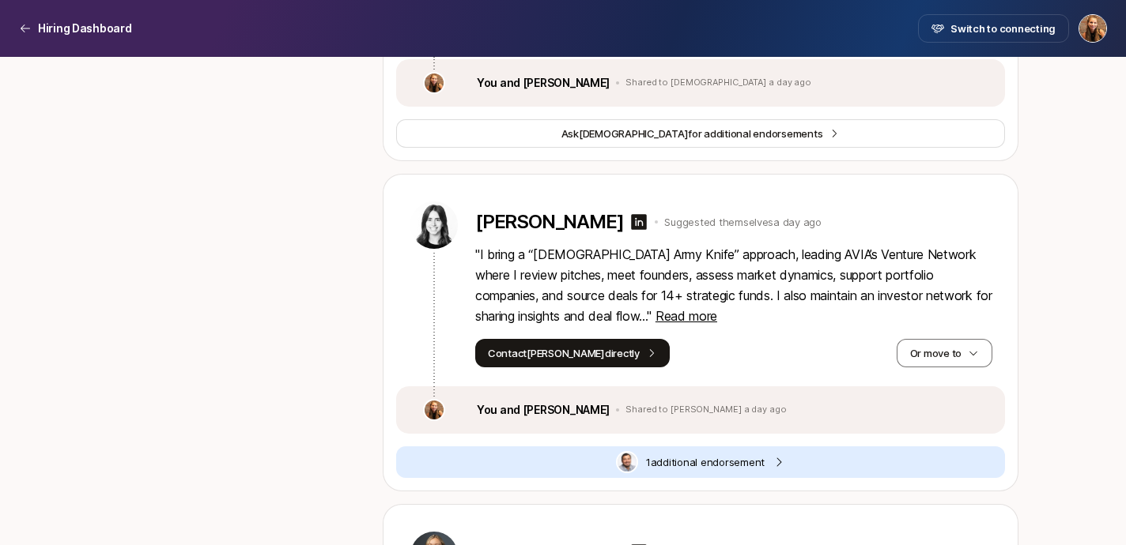
scroll to position [3928, 0]
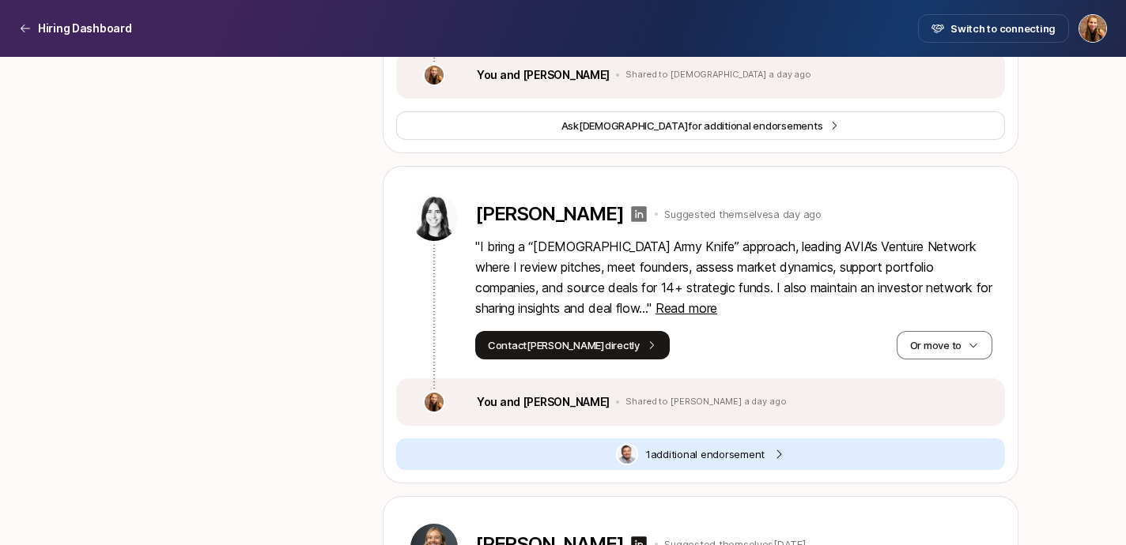
click at [632, 209] on icon at bounding box center [640, 214] width 16 height 16
click at [655, 311] on span "Read more" at bounding box center [686, 308] width 62 height 16
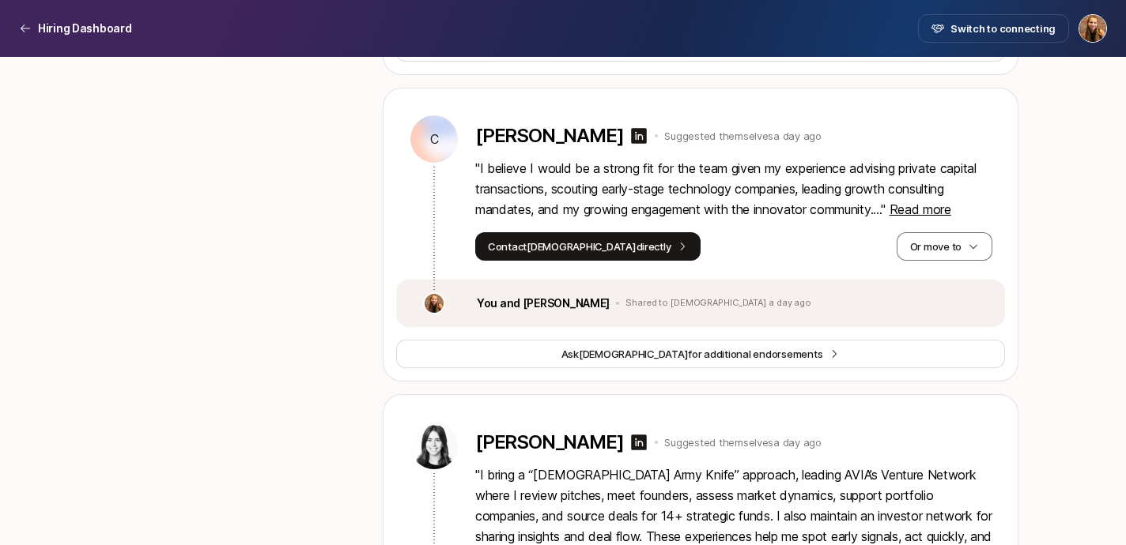
scroll to position [3538, 0]
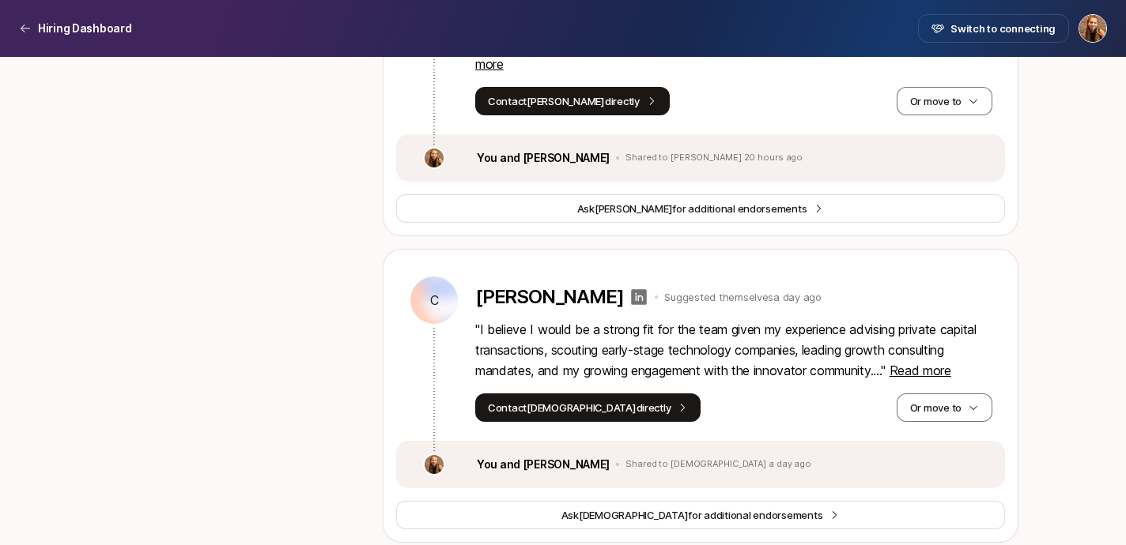
click at [647, 294] on icon at bounding box center [640, 297] width 16 height 16
click at [952, 402] on button "Or move to" at bounding box center [944, 408] width 96 height 28
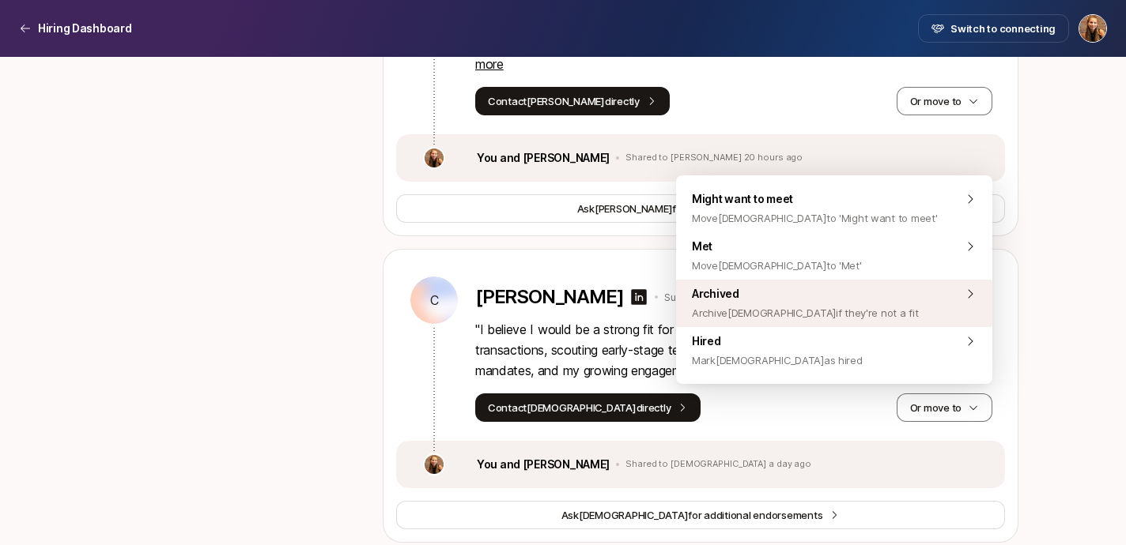
click at [813, 290] on span "Archived Archive Christian if they're not a fit" at bounding box center [805, 304] width 226 height 38
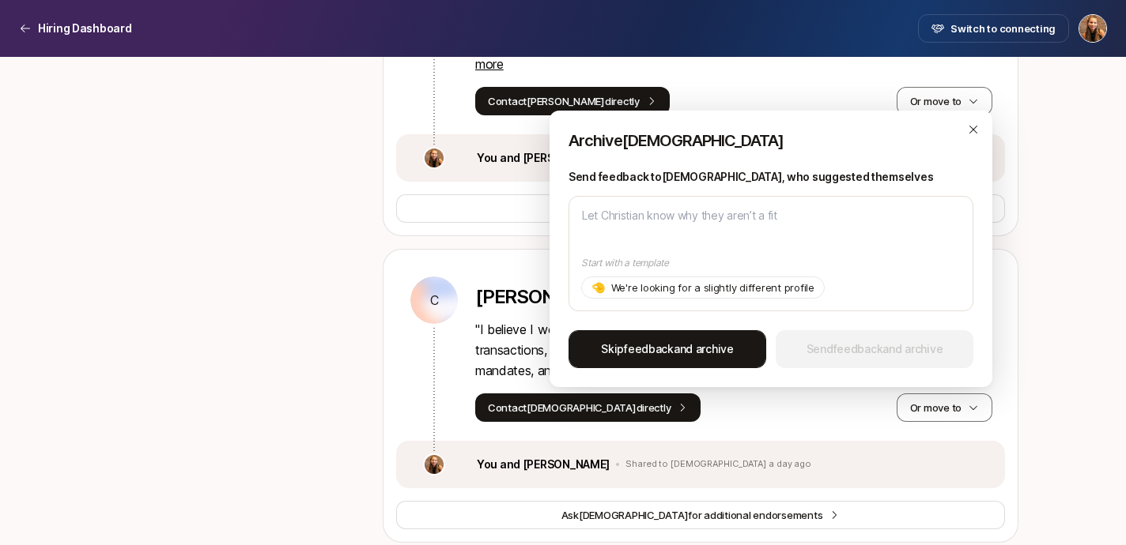
click at [711, 345] on span "Skip feedback and archive" at bounding box center [667, 349] width 133 height 19
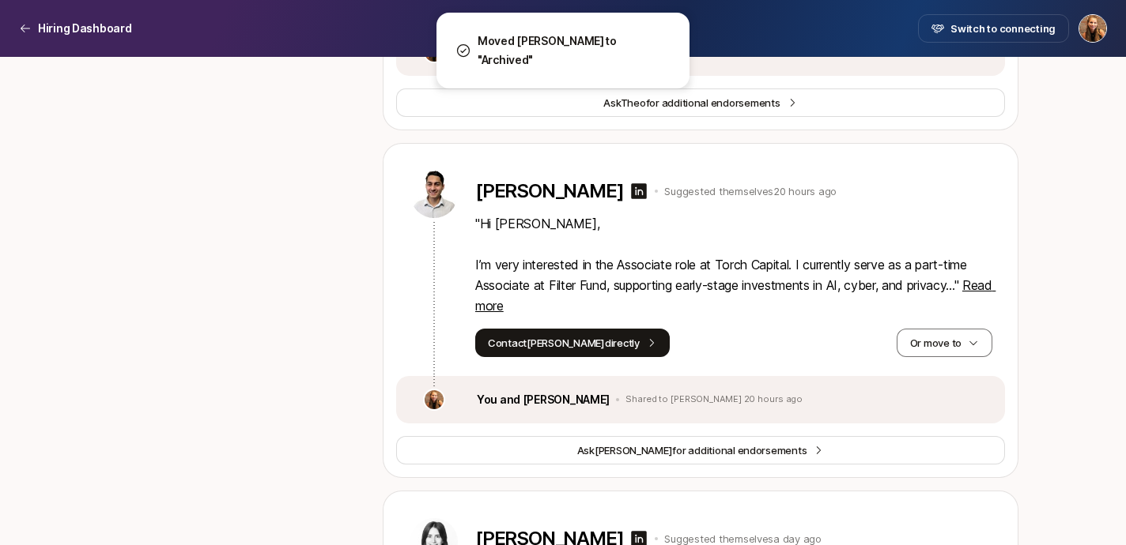
scroll to position [3296, 0]
click at [647, 188] on icon at bounding box center [640, 192] width 16 height 16
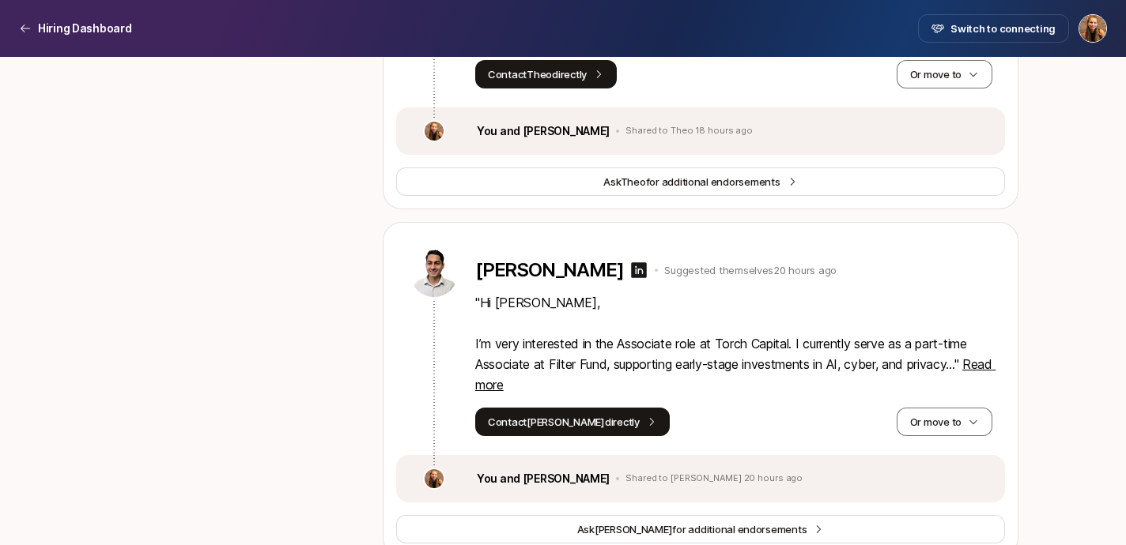
scroll to position [3211, 0]
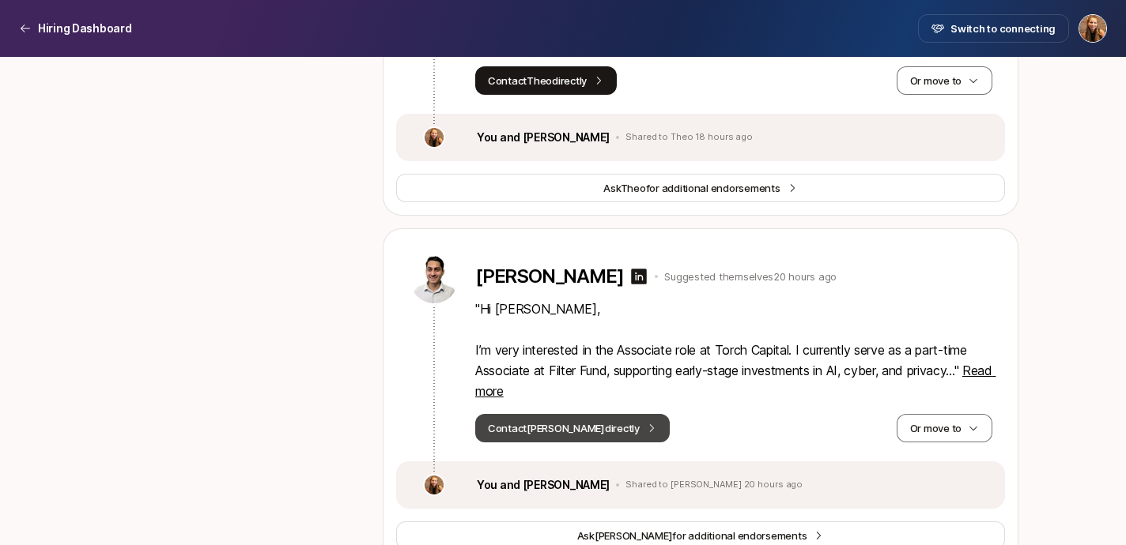
click at [608, 421] on button "Contact Michael directly" at bounding box center [572, 428] width 194 height 28
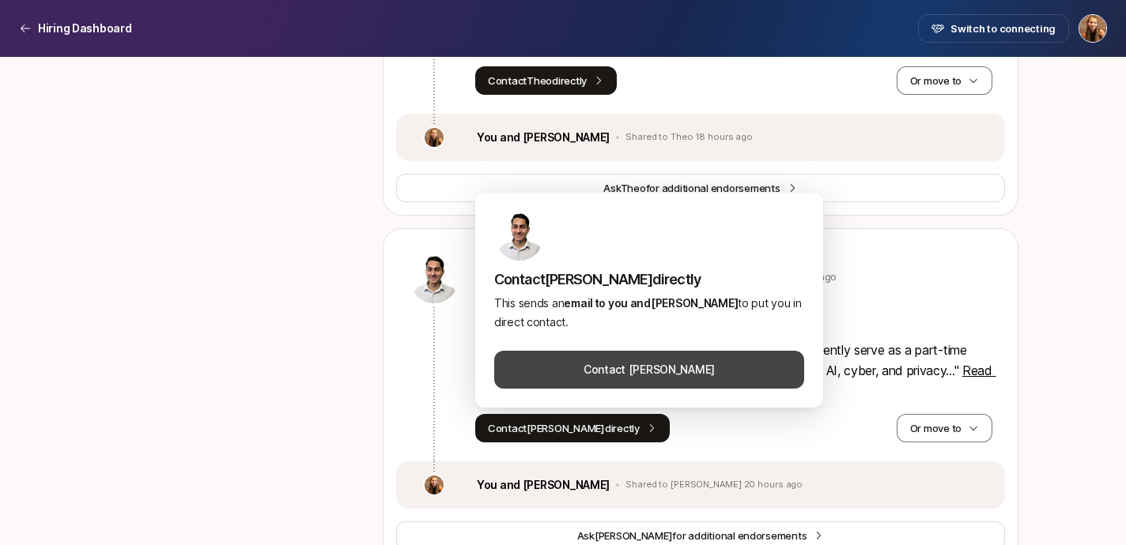
click at [647, 364] on button "Contact Michael Mottahedeh" at bounding box center [649, 370] width 310 height 38
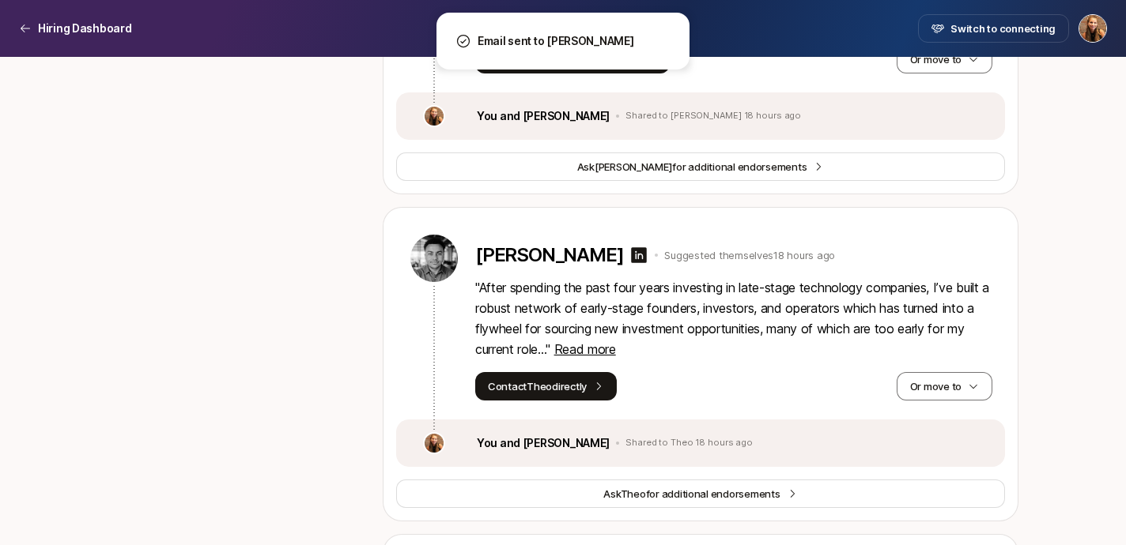
scroll to position [2904, 0]
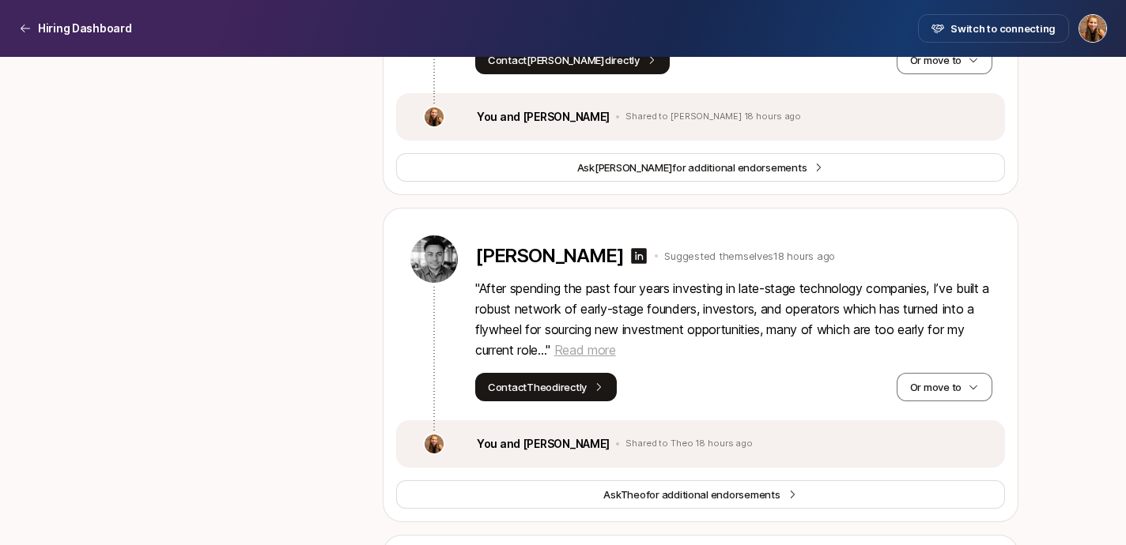
click at [592, 357] on span "Read more" at bounding box center [585, 350] width 62 height 16
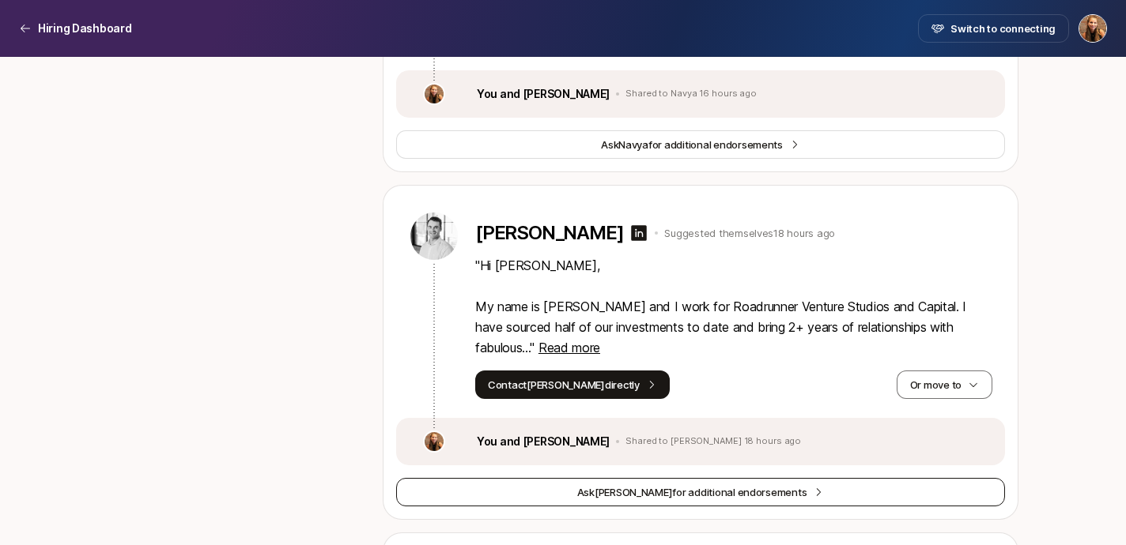
scroll to position [2579, 0]
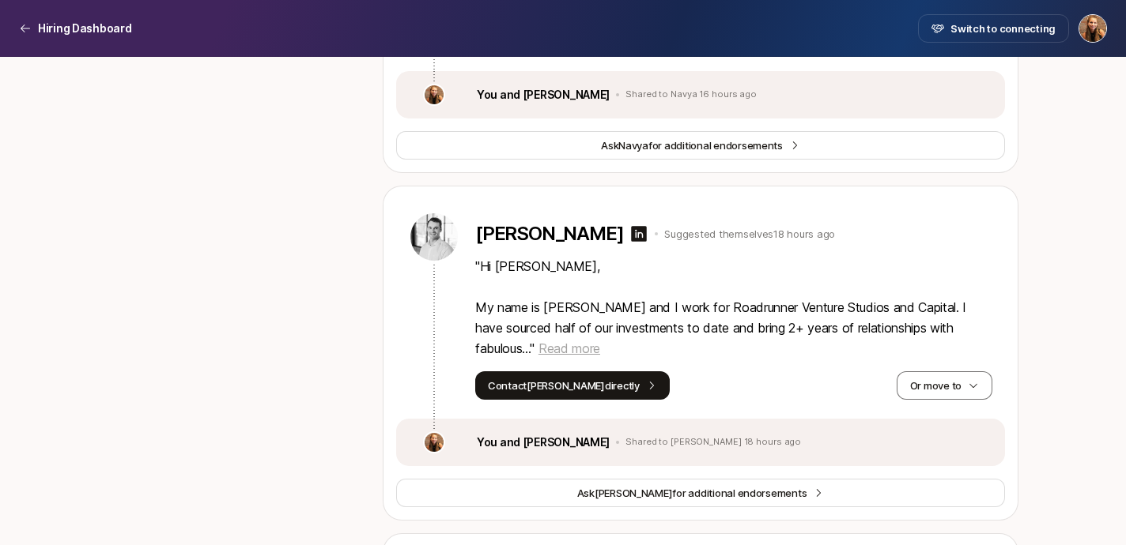
click at [587, 351] on span "Read more" at bounding box center [569, 349] width 62 height 16
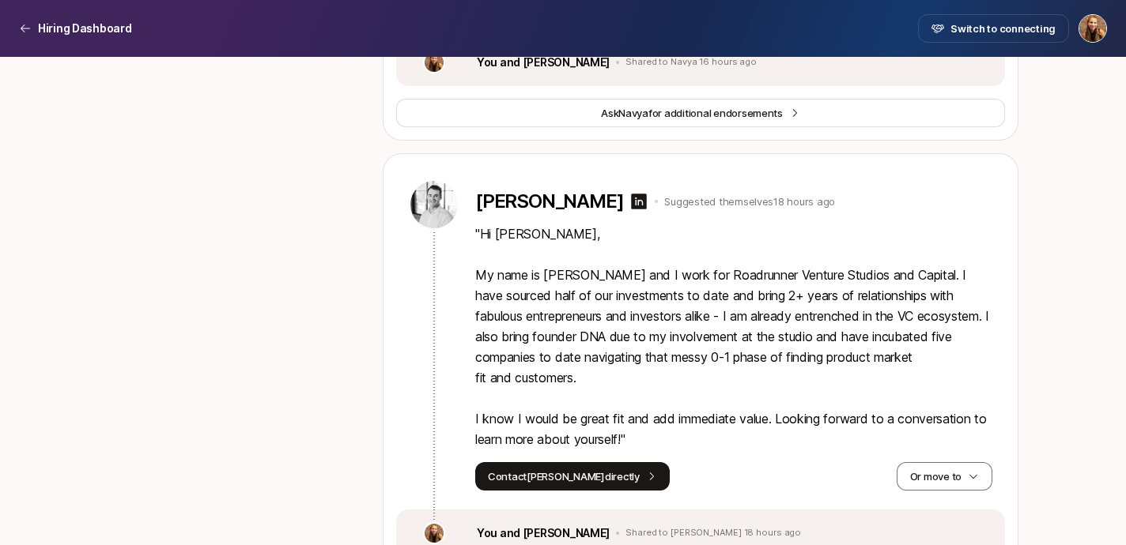
scroll to position [2617, 0]
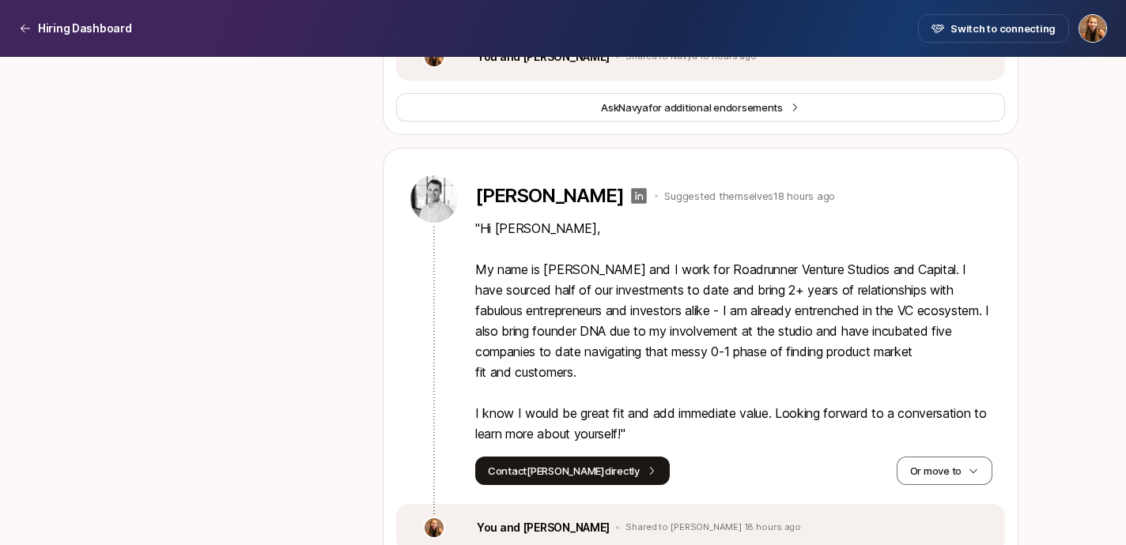
click at [632, 198] on icon at bounding box center [640, 196] width 16 height 16
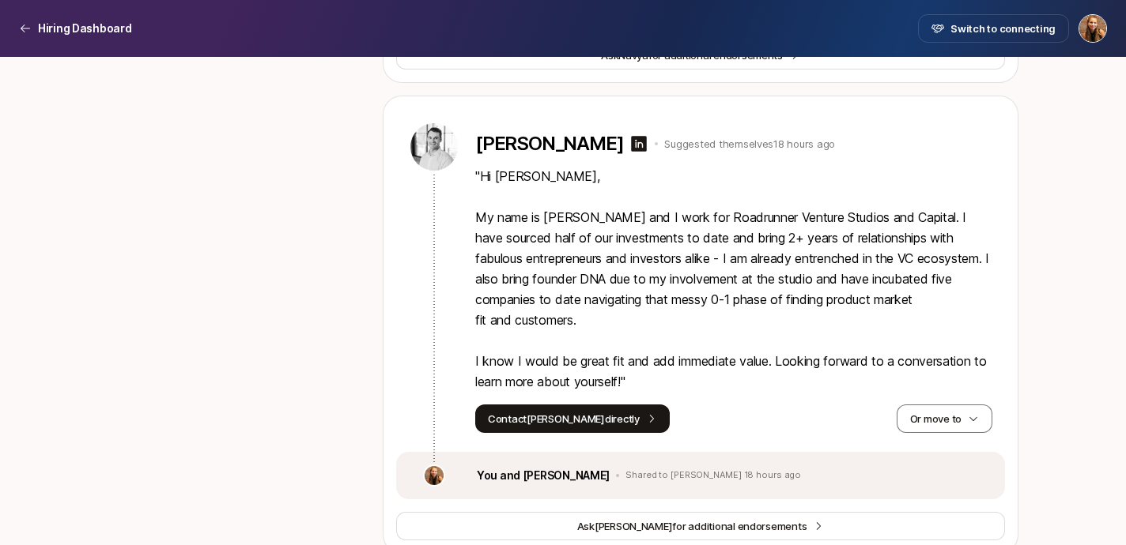
scroll to position [2674, 0]
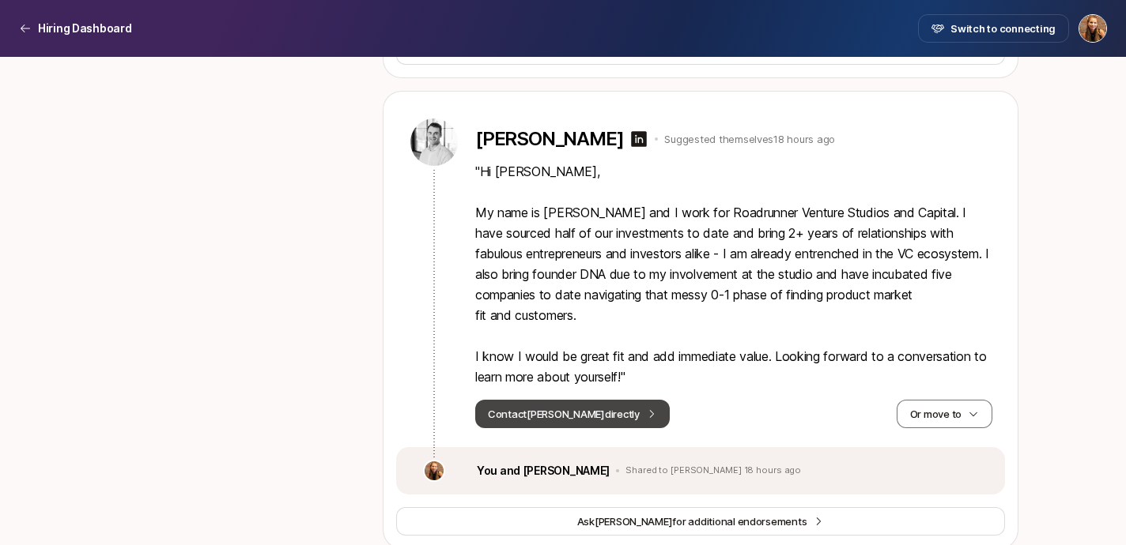
click at [583, 415] on button "Contact Miguel directly" at bounding box center [572, 414] width 194 height 28
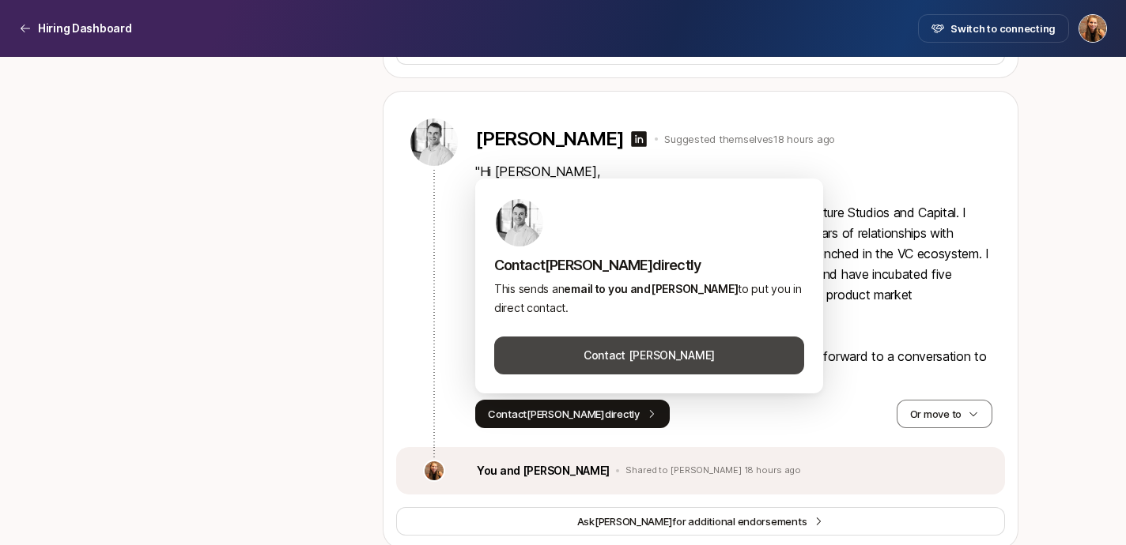
click at [663, 357] on button "Contact Miguel Delgado" at bounding box center [649, 356] width 310 height 38
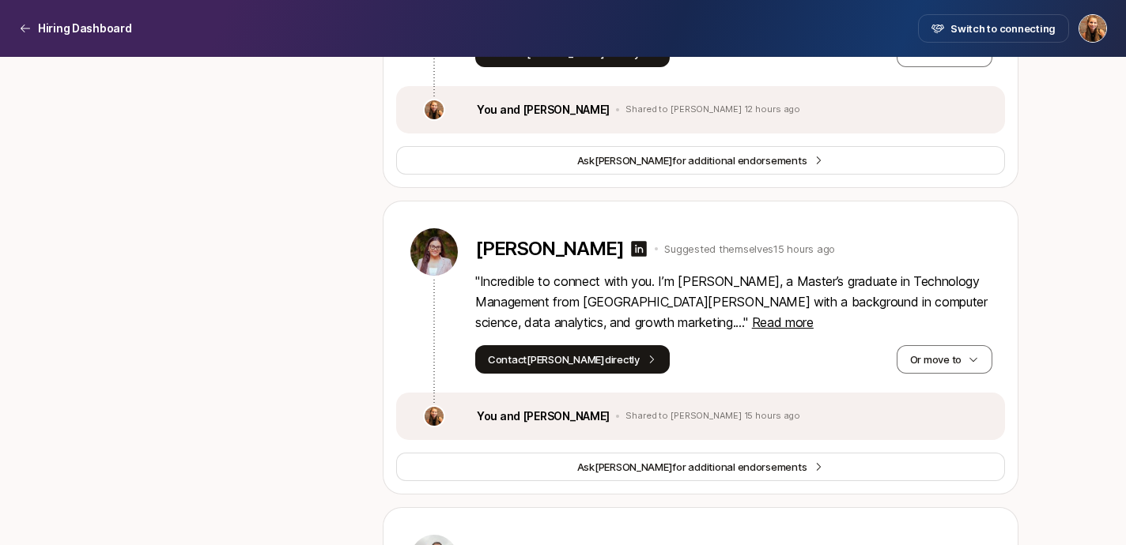
scroll to position [1618, 0]
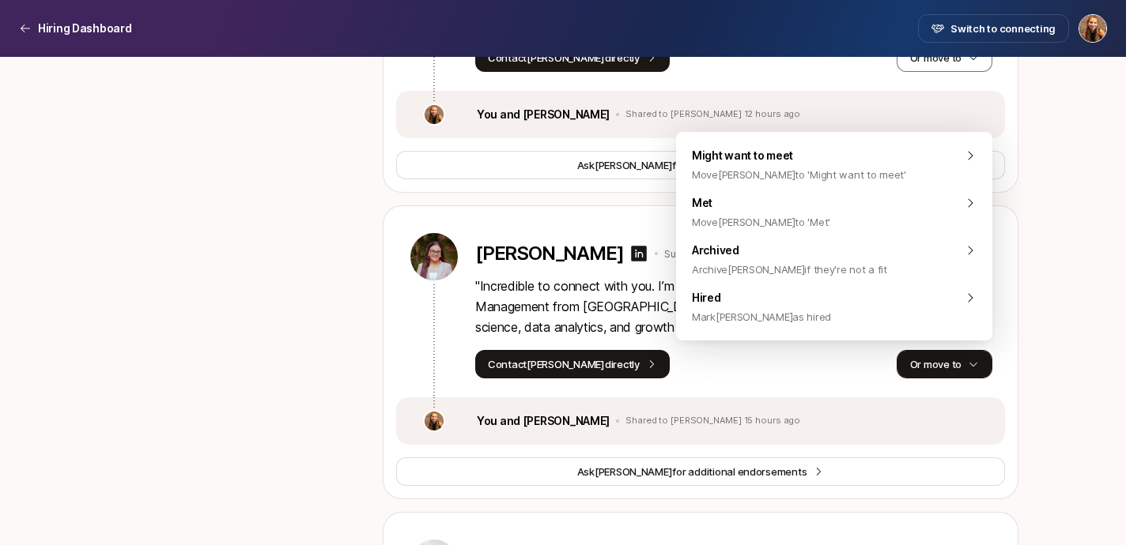
click at [925, 363] on button "Or move to" at bounding box center [944, 364] width 96 height 28
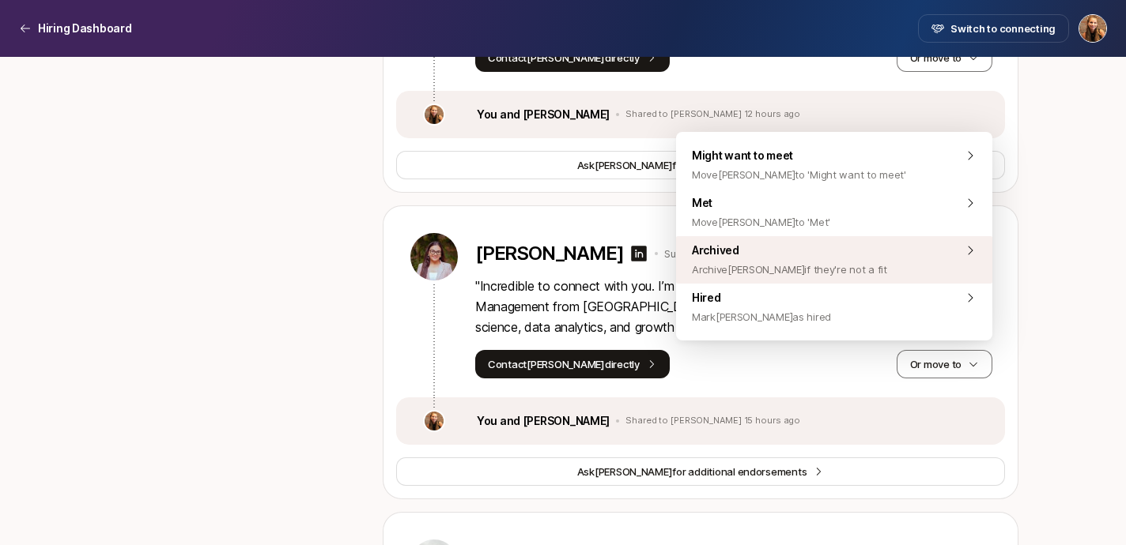
click at [759, 270] on span "Archive Vanshika if they're not a fit" at bounding box center [789, 269] width 195 height 19
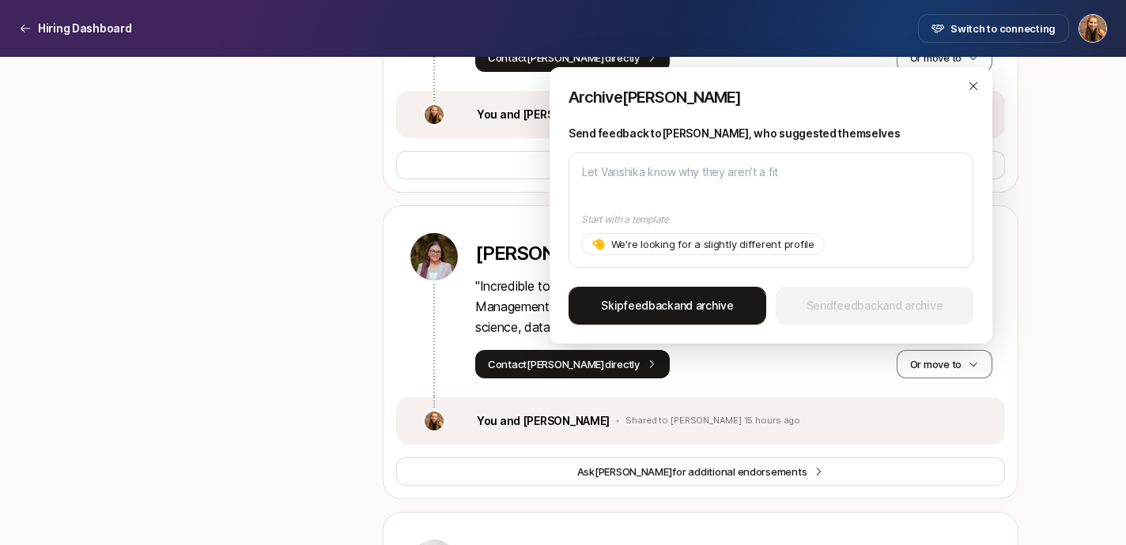
click at [676, 302] on span "Skip feedback and archive" at bounding box center [667, 305] width 133 height 19
type textarea "x"
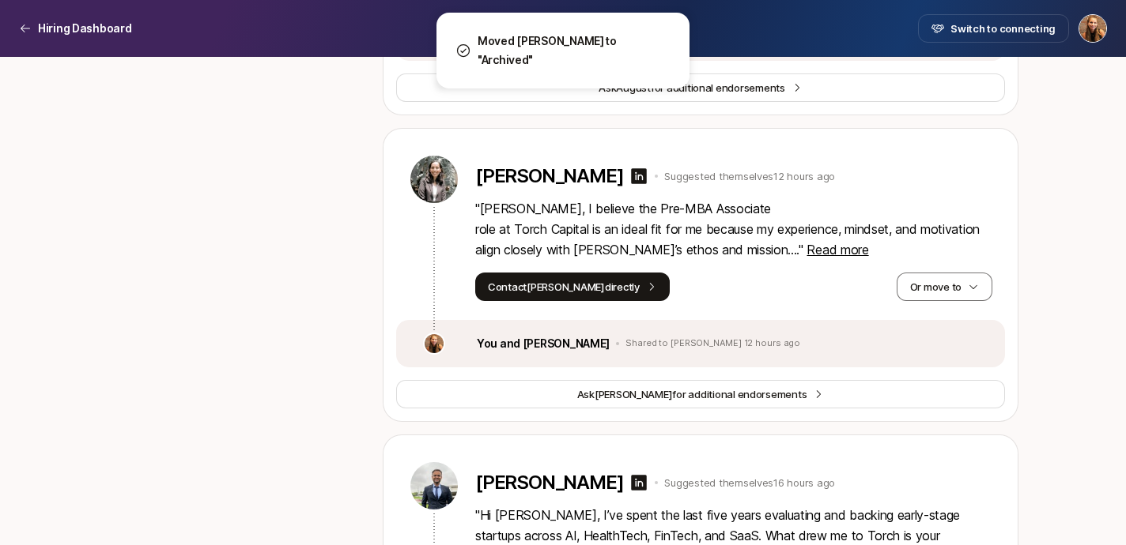
scroll to position [1315, 0]
